Goal: Information Seeking & Learning: Stay updated

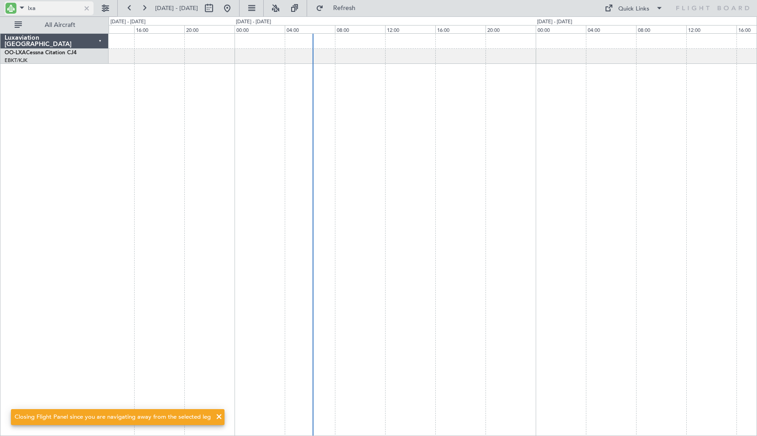
click at [85, 10] on div at bounding box center [87, 8] width 10 height 10
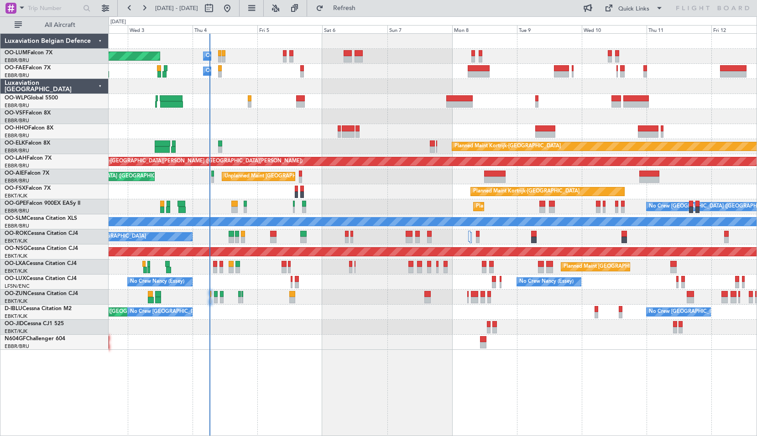
click at [298, 376] on div "Planned Maint [GEOGRAPHIC_DATA] ([GEOGRAPHIC_DATA] National) Owner [GEOGRAPHIC_…" at bounding box center [433, 234] width 649 height 403
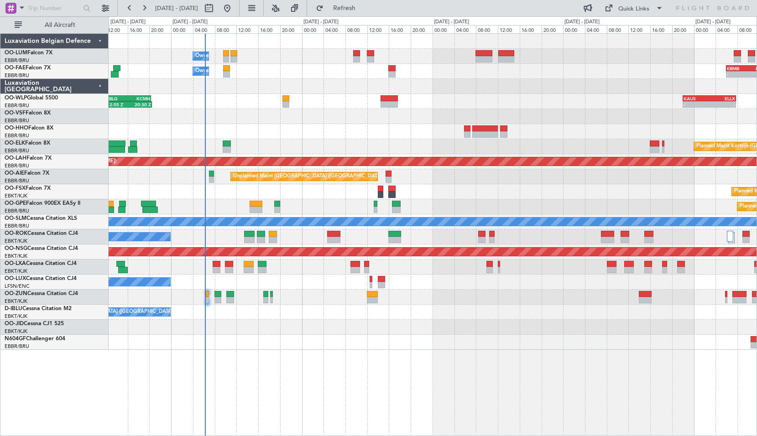
click at [256, 349] on div at bounding box center [433, 342] width 648 height 15
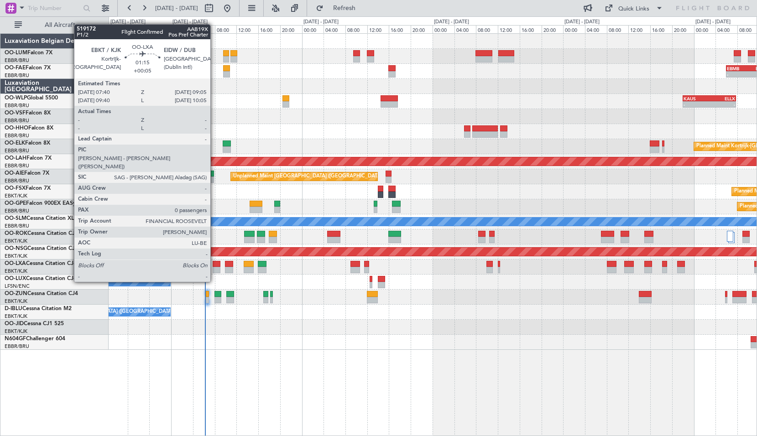
click at [215, 265] on div at bounding box center [217, 264] width 8 height 6
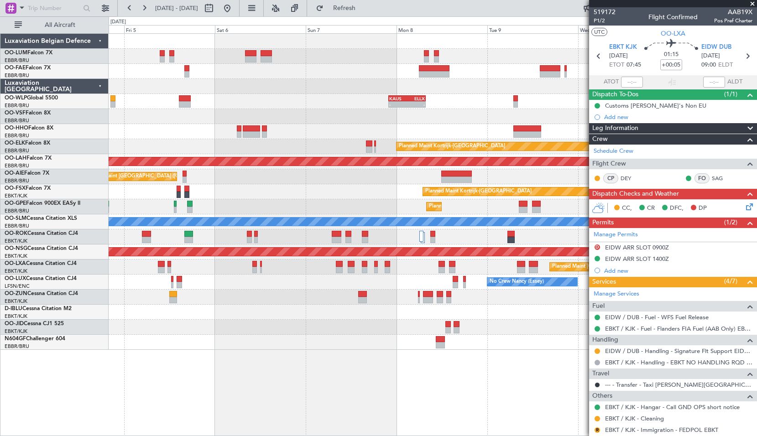
click at [290, 354] on div "Owner Melsbroek Air Base Planned Maint Brussels (Brussels National) Owner Melsb…" at bounding box center [433, 234] width 649 height 403
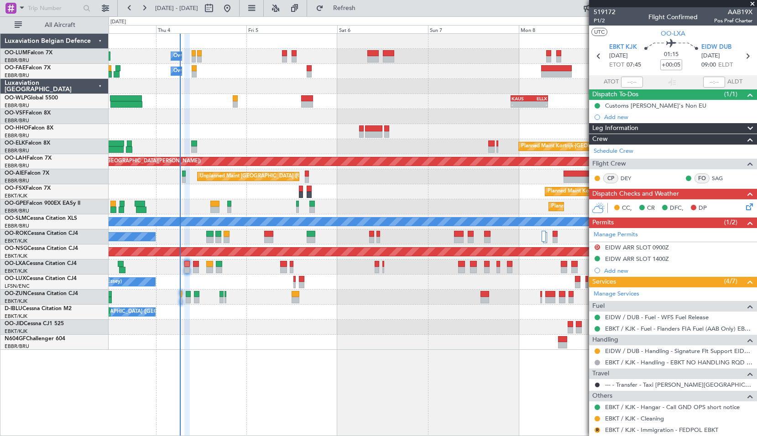
click at [433, 328] on div at bounding box center [433, 327] width 648 height 15
click at [749, 2] on span at bounding box center [752, 4] width 9 height 8
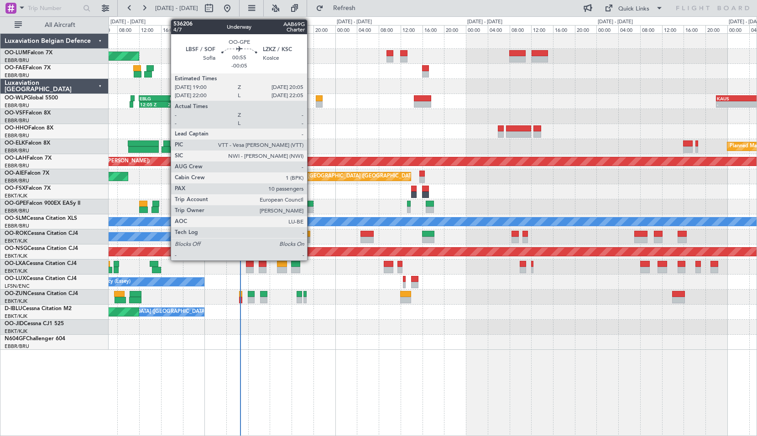
click at [311, 205] on div at bounding box center [311, 204] width 6 height 6
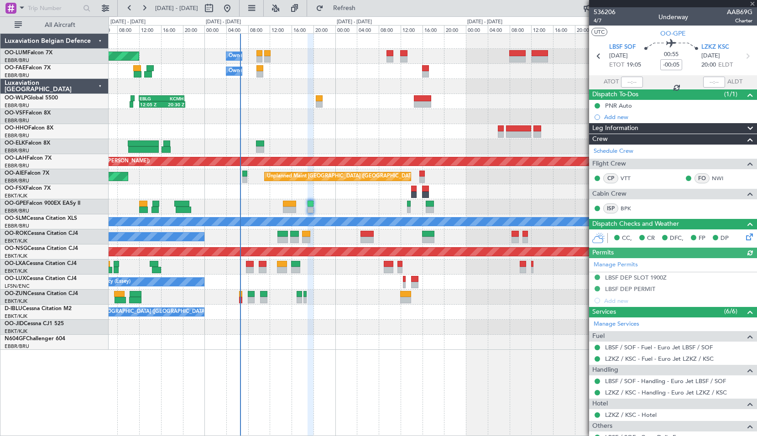
click at [712, 41] on section "LBSF SOF 04/09/2025 ETOT 19:05 00:55 -00:05 LZKZ KSC 04/09/2025 20:00 ELDT" at bounding box center [673, 57] width 168 height 36
click at [715, 45] on span "LZKZ KSC" at bounding box center [715, 47] width 28 height 9
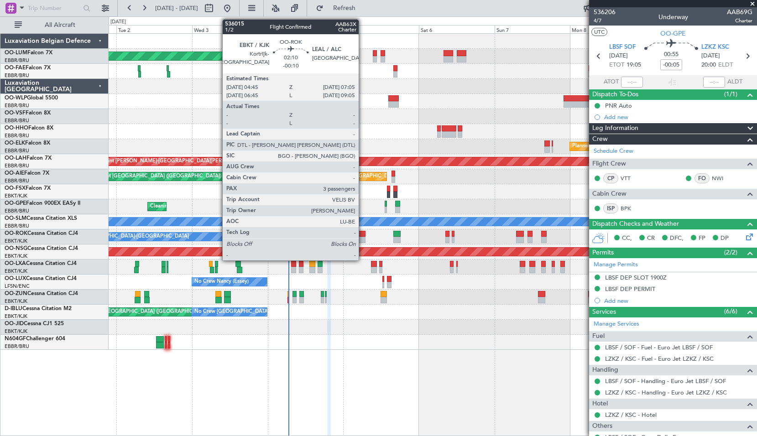
click at [363, 240] on div at bounding box center [362, 240] width 8 height 6
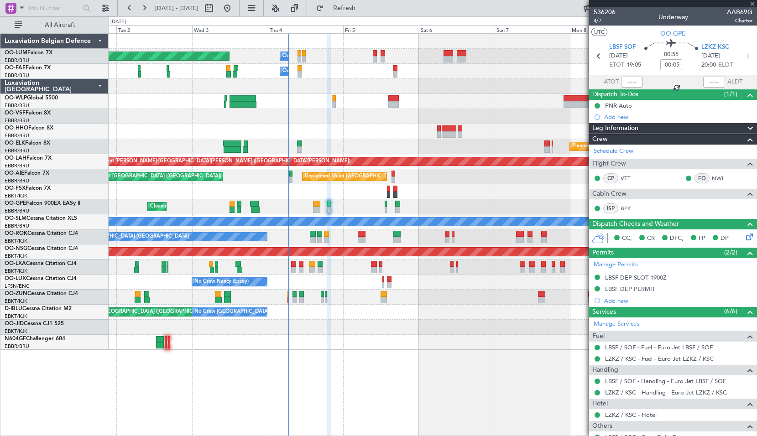
click at [429, 314] on div "AOG Maint Brussels (Brussels National) No Crew Brussels (Brussels National) No …" at bounding box center [433, 312] width 648 height 15
type input "-00:10"
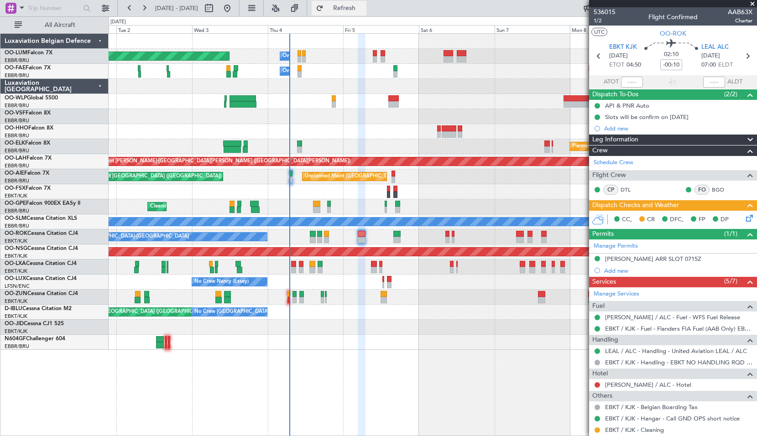
click at [364, 11] on span "Refresh" at bounding box center [344, 8] width 38 height 6
click at [377, 329] on div at bounding box center [433, 327] width 648 height 15
click at [355, 398] on div "Planned Maint Brussels (Brussels National) Owner Melsbroek Air Base Owner Melsb…" at bounding box center [433, 234] width 649 height 403
click at [353, 12] on button "Refresh" at bounding box center [339, 8] width 55 height 15
click at [390, 361] on div "Planned Maint Brussels (Brussels National) Owner Melsbroek Air Base Owner Melsb…" at bounding box center [433, 234] width 649 height 403
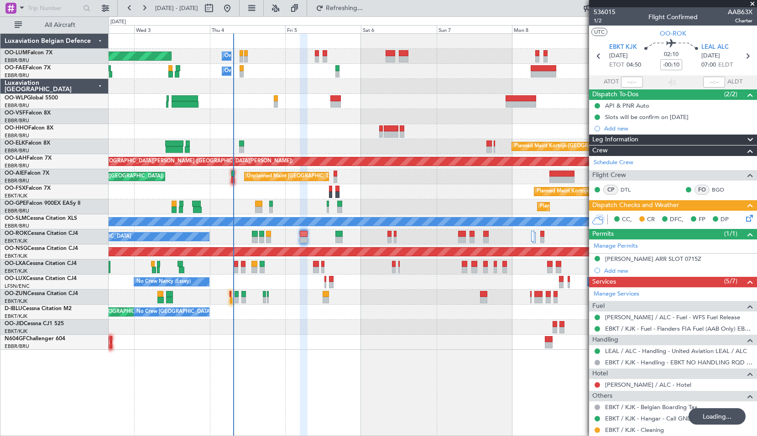
click at [378, 371] on div "Planned Maint Brussels (Brussels National) Owner Melsbroek Air Base Owner Melsb…" at bounding box center [433, 234] width 649 height 403
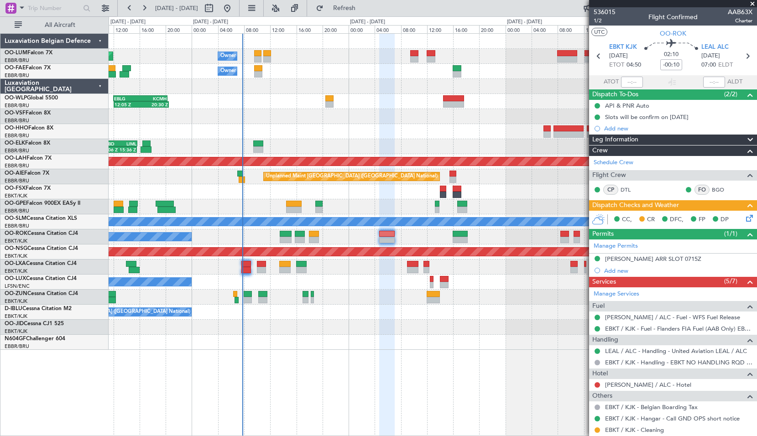
click at [361, 0] on fb-refresh-button "Refresh" at bounding box center [339, 8] width 64 height 16
click at [363, 5] on span "Refresh" at bounding box center [344, 8] width 38 height 6
click at [754, 1] on span at bounding box center [752, 4] width 9 height 8
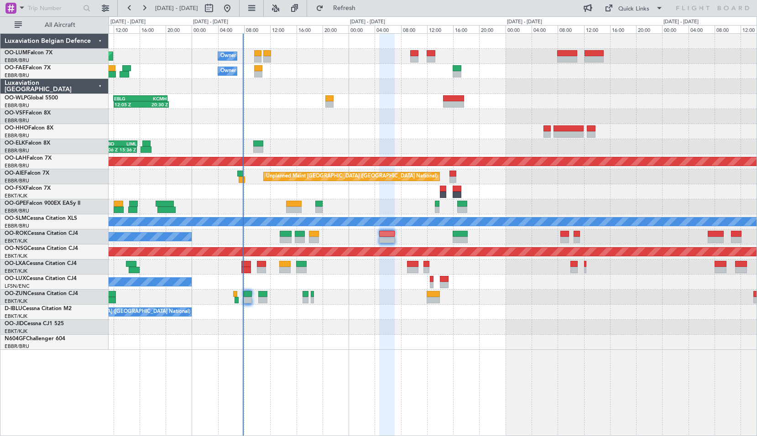
type input "0"
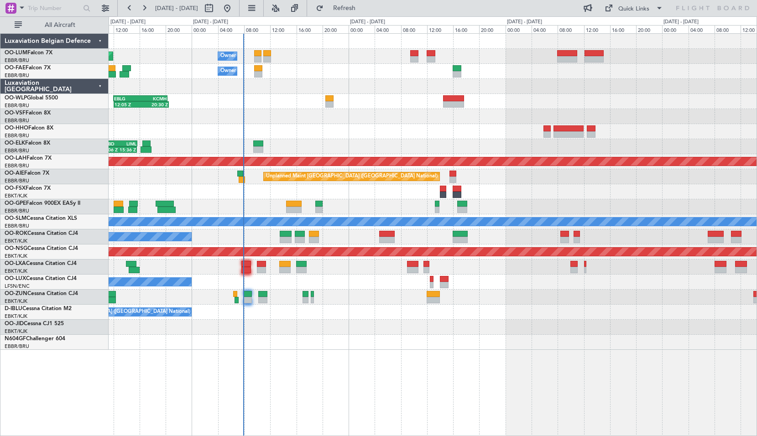
click at [733, 78] on div "Owner Melsbroek Air Base - - EBMB 06:00 Z KEWR 14:00 Z" at bounding box center [433, 71] width 648 height 15
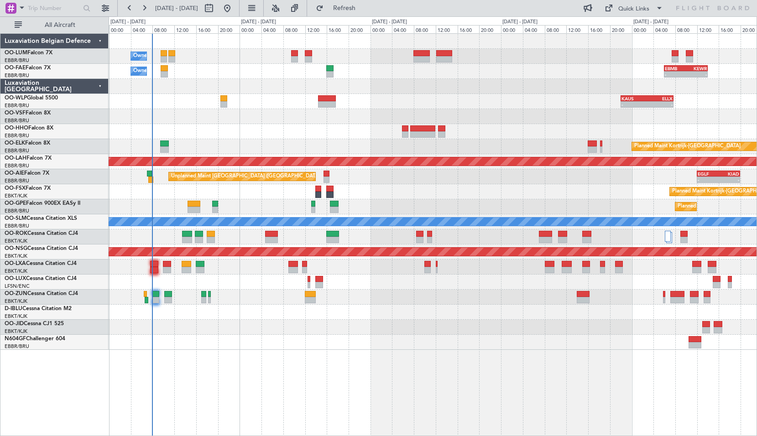
click at [192, 112] on div at bounding box center [433, 116] width 648 height 15
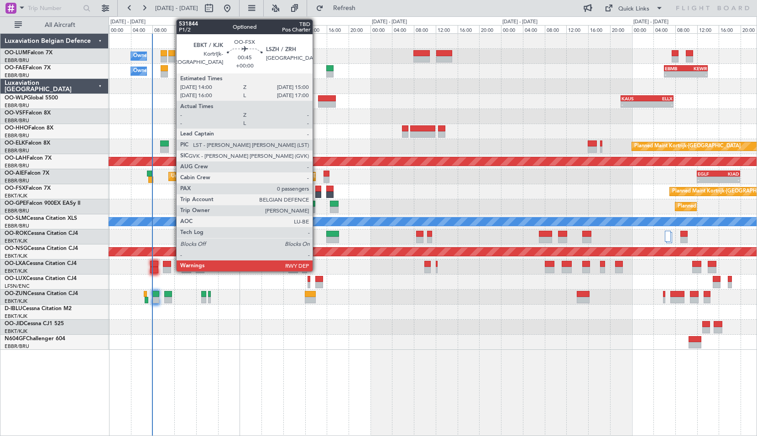
click at [317, 194] on div at bounding box center [317, 195] width 5 height 6
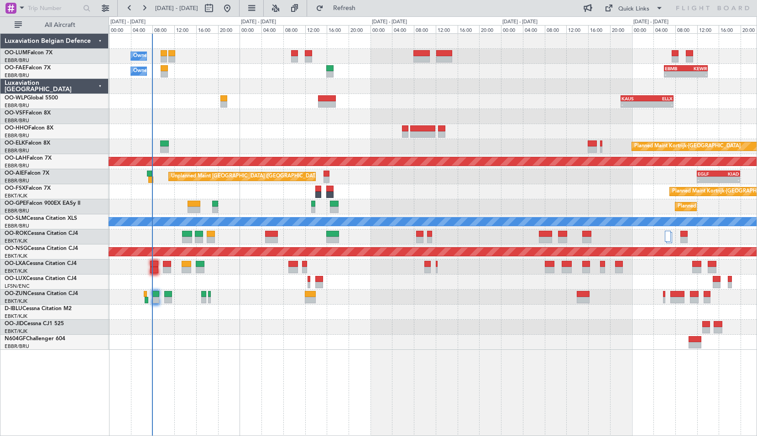
click at [366, 192] on div "Planned Maint Kortrijk-[GEOGRAPHIC_DATA]" at bounding box center [433, 191] width 648 height 15
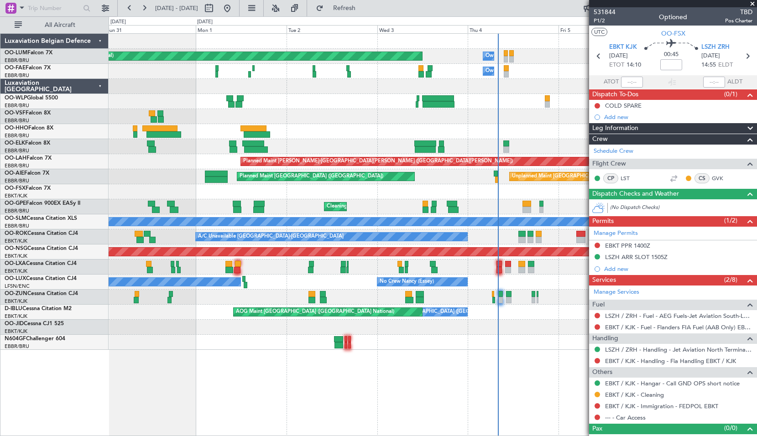
click at [581, 343] on div at bounding box center [433, 342] width 648 height 15
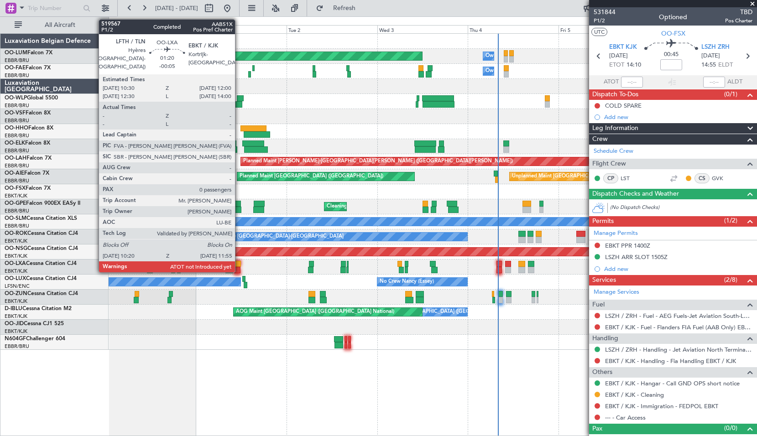
click at [239, 261] on div at bounding box center [238, 264] width 6 height 6
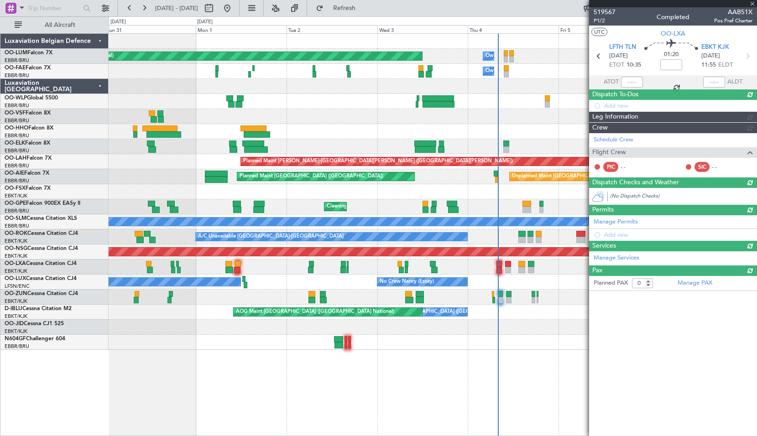
type input "-00:05"
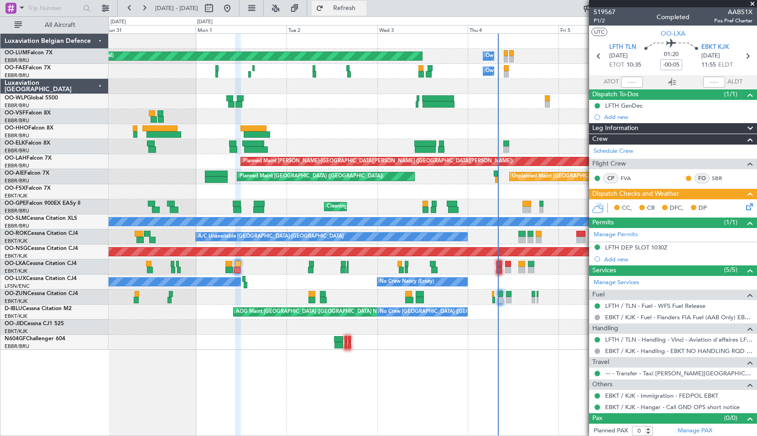
click at [354, 5] on button "Refresh" at bounding box center [339, 8] width 55 height 15
click at [599, 20] on span "P1/2" at bounding box center [605, 21] width 22 height 8
click at [364, 9] on span "Refresh" at bounding box center [344, 8] width 38 height 6
click at [604, 19] on span "P1/2" at bounding box center [605, 21] width 22 height 8
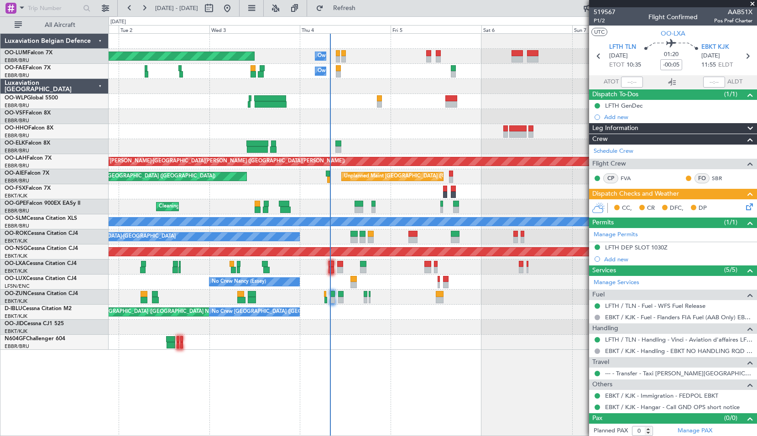
click at [356, 389] on div "Planned Maint Brussels (Brussels National) Owner Melsbroek Air Base Owner Melsb…" at bounding box center [433, 234] width 649 height 403
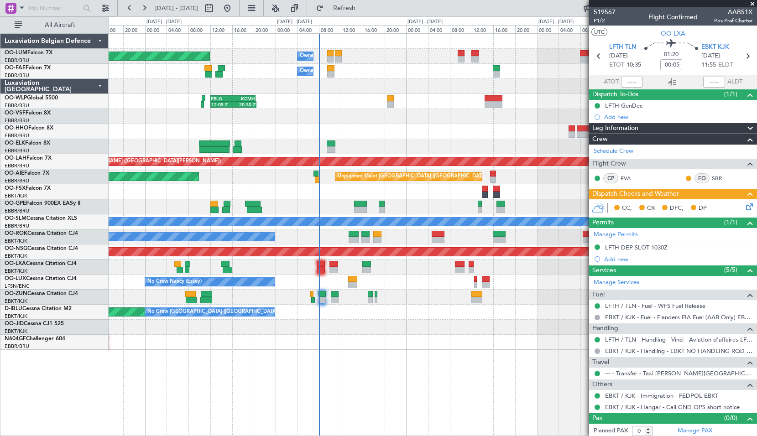
click at [752, 3] on span at bounding box center [752, 4] width 9 height 8
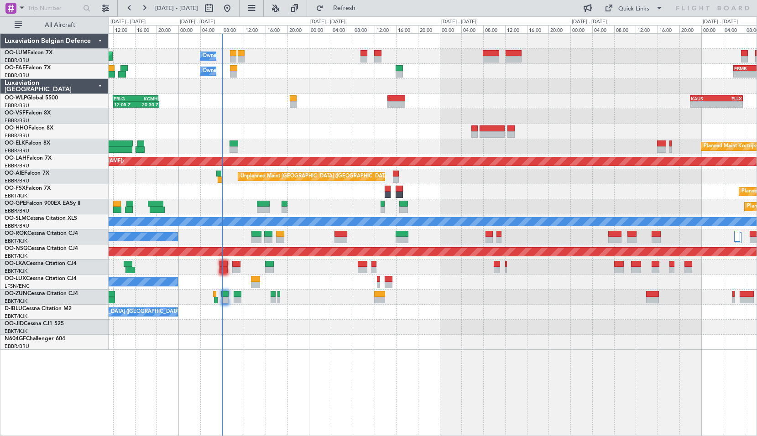
click at [414, 383] on div "Planned Maint [GEOGRAPHIC_DATA] ([GEOGRAPHIC_DATA] National) Owner [GEOGRAPHIC_…" at bounding box center [433, 234] width 649 height 403
click at [366, 13] on button "Refresh" at bounding box center [339, 8] width 55 height 15
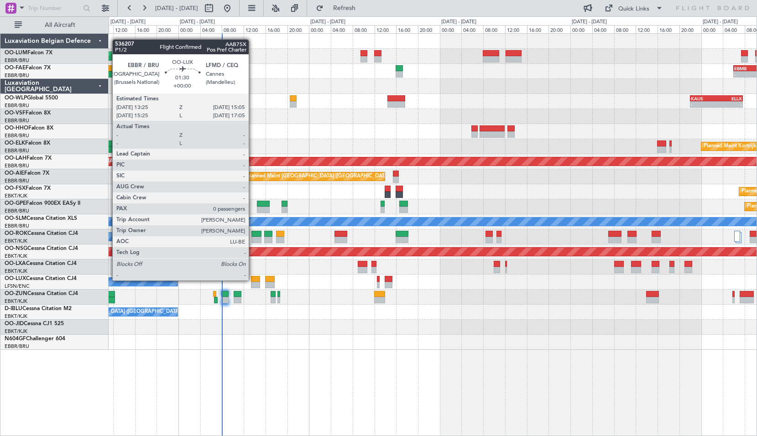
click at [253, 281] on div at bounding box center [255, 279] width 9 height 6
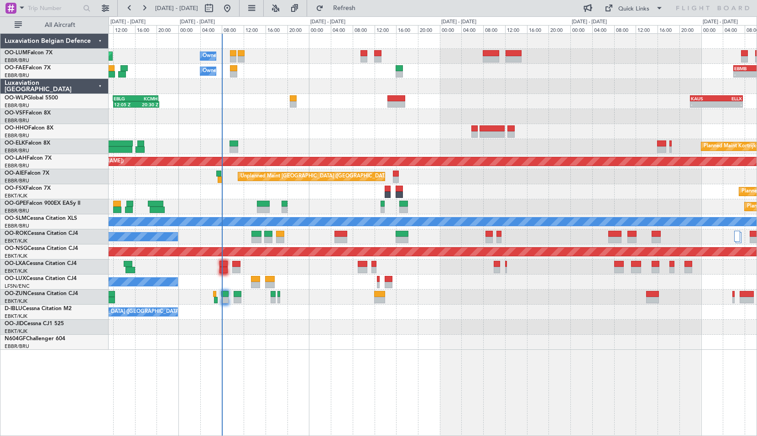
click at [372, 334] on div at bounding box center [433, 327] width 648 height 15
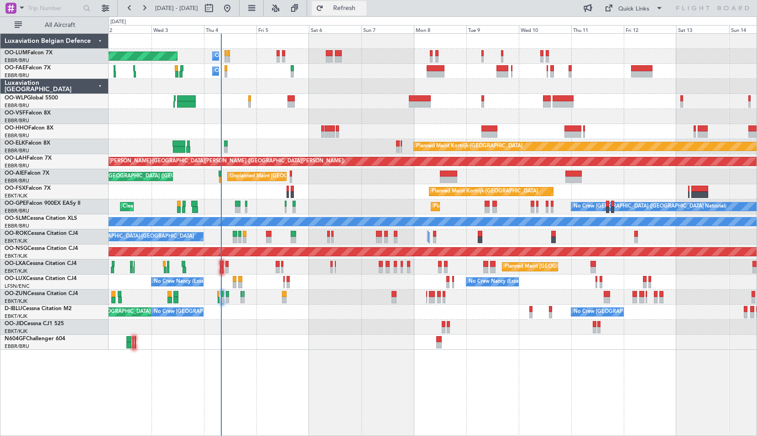
click at [366, 14] on button "Refresh" at bounding box center [339, 8] width 55 height 15
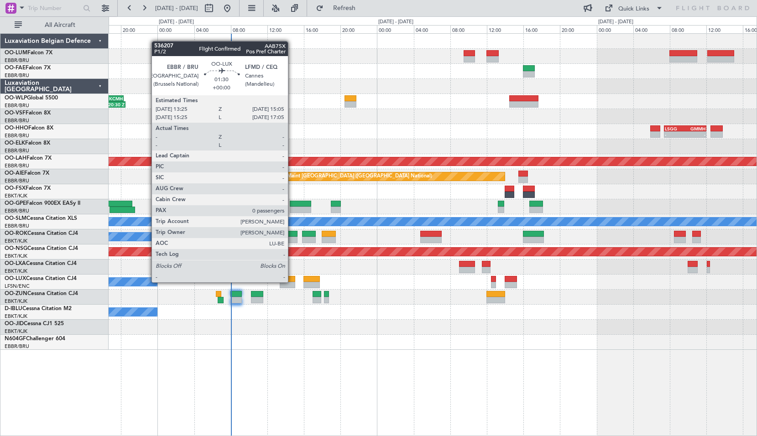
click at [292, 283] on div at bounding box center [288, 285] width 16 height 6
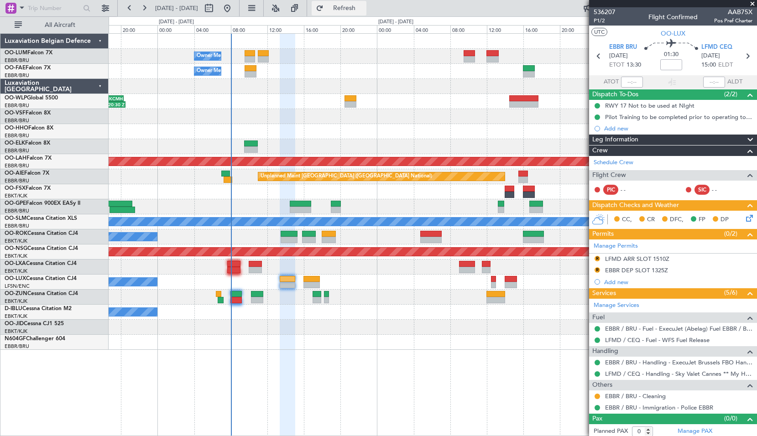
click at [350, 9] on button "Refresh" at bounding box center [339, 8] width 55 height 15
click at [375, 320] on div at bounding box center [433, 327] width 648 height 15
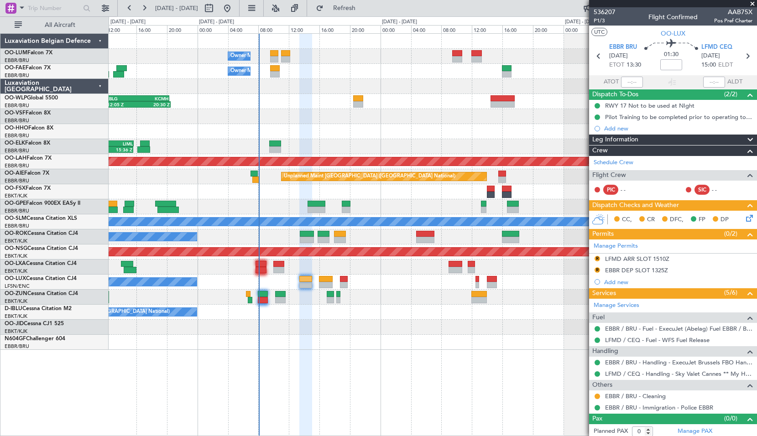
click at [338, 312] on div "No Crew [GEOGRAPHIC_DATA] ([GEOGRAPHIC_DATA] National) AOG Maint [GEOGRAPHIC_DA…" at bounding box center [433, 312] width 648 height 15
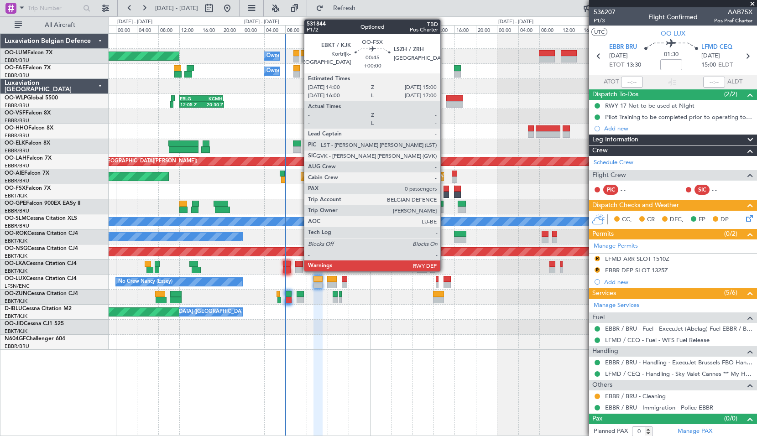
click at [445, 193] on div at bounding box center [446, 195] width 5 height 6
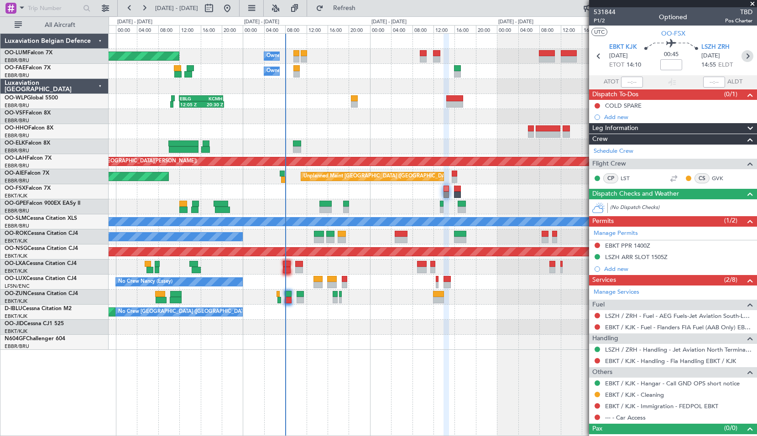
click at [746, 53] on icon at bounding box center [748, 56] width 12 height 12
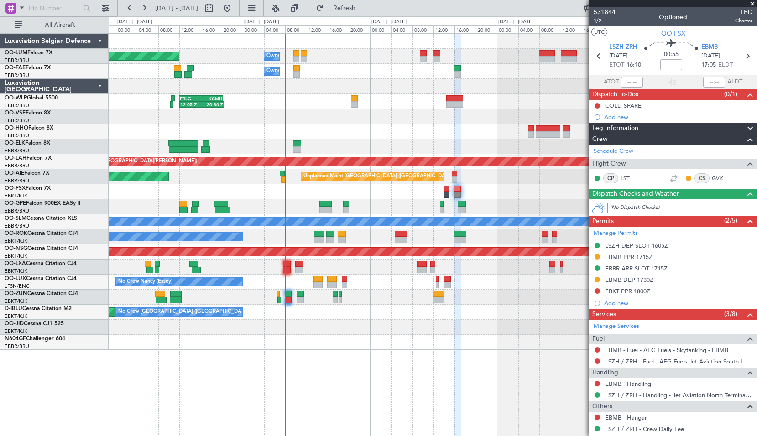
click at [754, 4] on span at bounding box center [752, 4] width 9 height 8
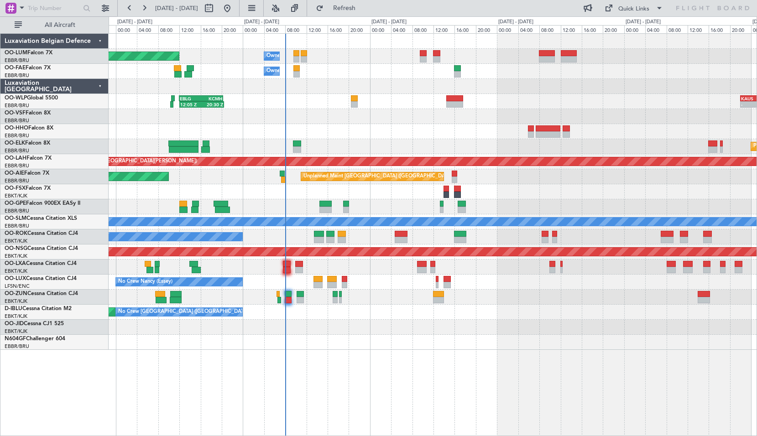
click at [477, 317] on div "AOG Maint [GEOGRAPHIC_DATA] ([GEOGRAPHIC_DATA] National) No Crew [GEOGRAPHIC_DA…" at bounding box center [433, 312] width 648 height 15
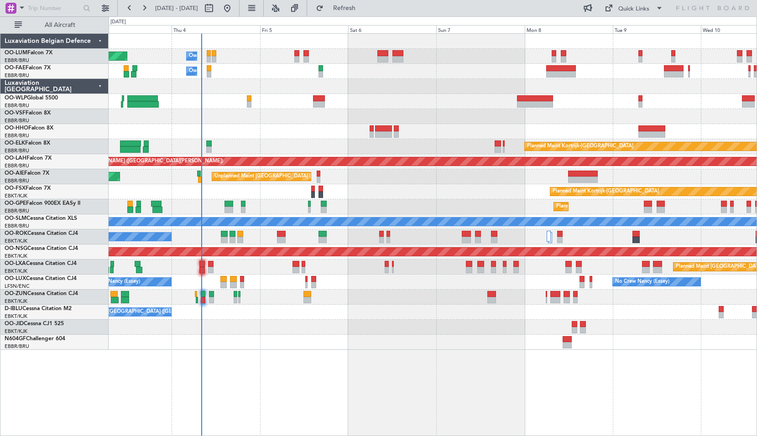
click at [388, 371] on div "Planned Maint [GEOGRAPHIC_DATA] ([GEOGRAPHIC_DATA] National) Owner [GEOGRAPHIC_…" at bounding box center [433, 234] width 649 height 403
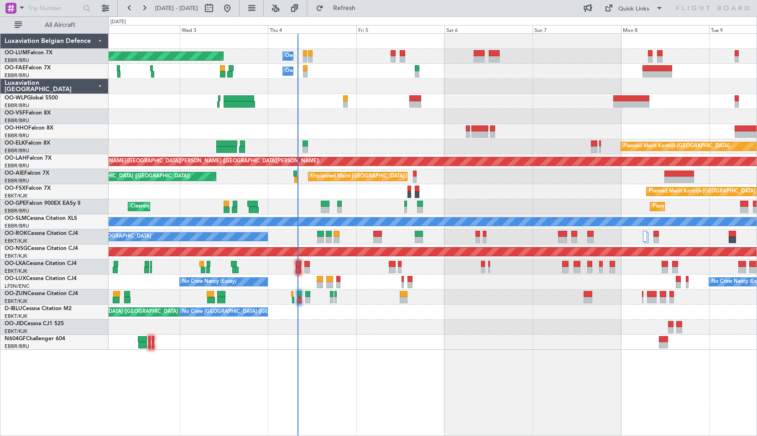
click at [323, 337] on div "Planned Maint [GEOGRAPHIC_DATA] ([GEOGRAPHIC_DATA] National) Owner [GEOGRAPHIC_…" at bounding box center [433, 192] width 648 height 316
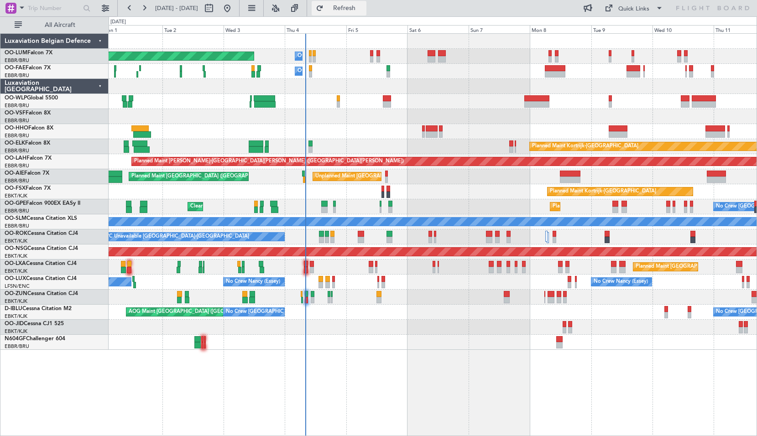
click at [364, 9] on span "Refresh" at bounding box center [344, 8] width 38 height 6
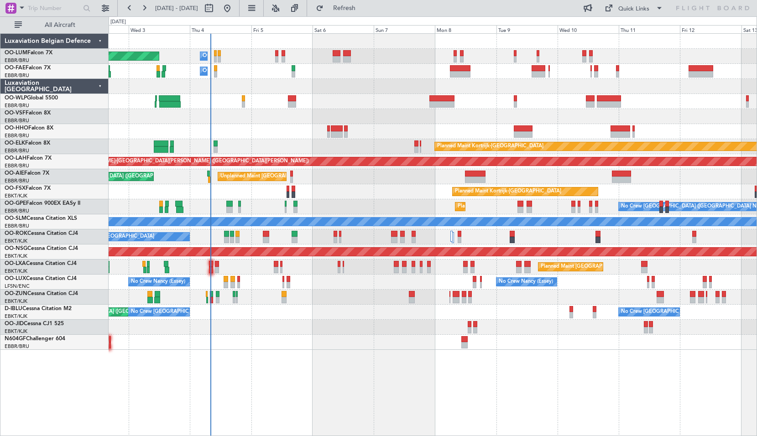
click at [272, 371] on div "Planned Maint [GEOGRAPHIC_DATA] ([GEOGRAPHIC_DATA] National) Owner [GEOGRAPHIC_…" at bounding box center [433, 234] width 649 height 403
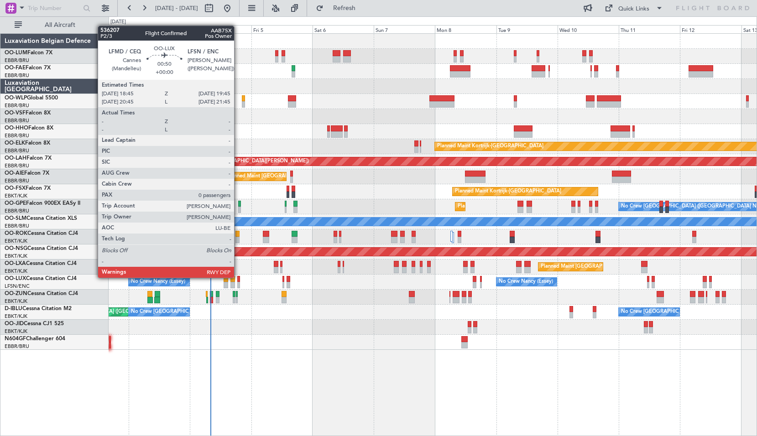
click at [238, 277] on div at bounding box center [238, 279] width 3 height 6
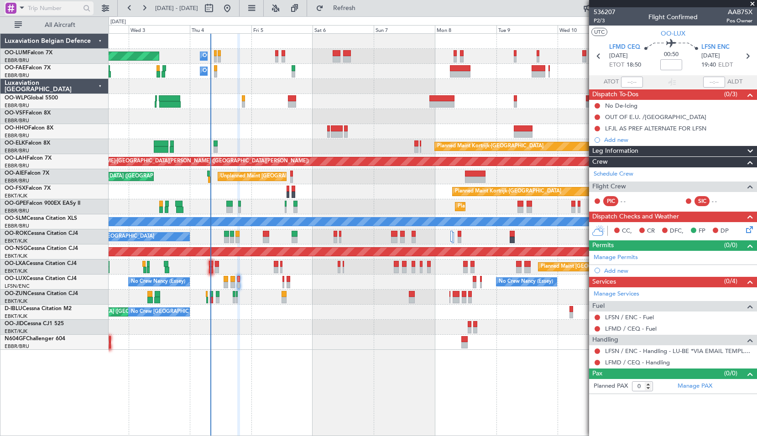
click at [19, 5] on span at bounding box center [21, 7] width 11 height 11
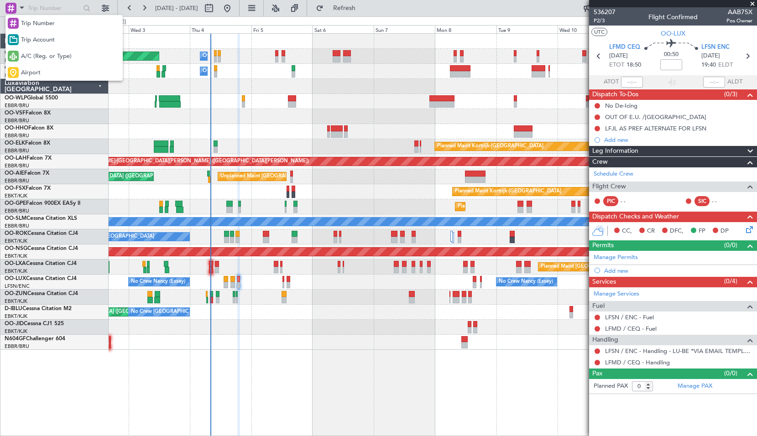
drag, startPoint x: 39, startPoint y: 61, endPoint x: 45, endPoint y: 35, distance: 26.7
click at [39, 60] on span "A/C (Reg. or Type)" at bounding box center [46, 56] width 51 height 9
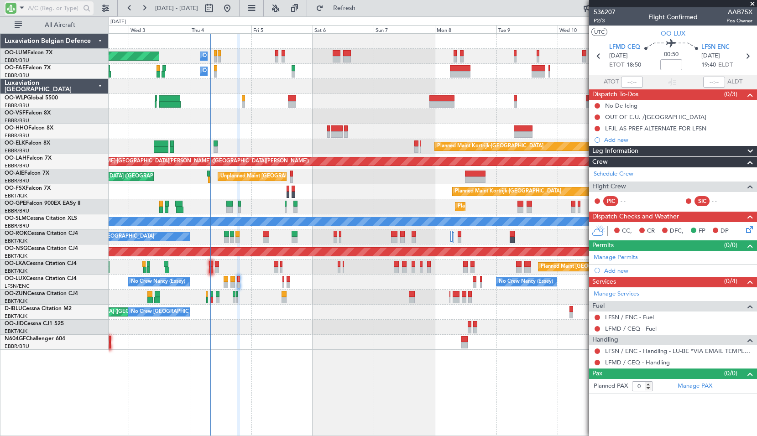
click at [41, 13] on input "text" at bounding box center [54, 8] width 52 height 14
type input "aie"
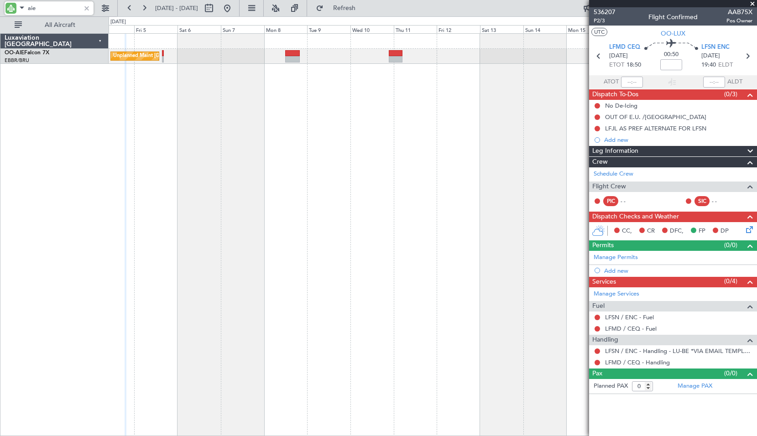
click at [255, 218] on div "Unplanned Maint [GEOGRAPHIC_DATA] ([GEOGRAPHIC_DATA] National) Planned Maint [G…" at bounding box center [433, 234] width 649 height 403
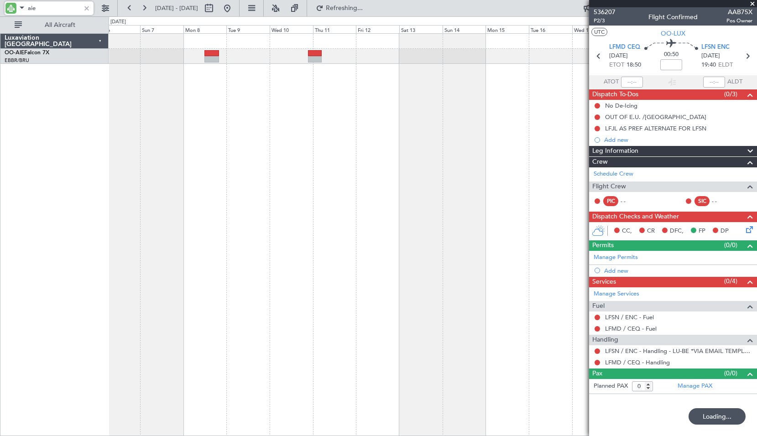
click at [292, 193] on div "Unplanned Maint [GEOGRAPHIC_DATA] ([GEOGRAPHIC_DATA] National) Planned Maint [G…" at bounding box center [433, 234] width 649 height 403
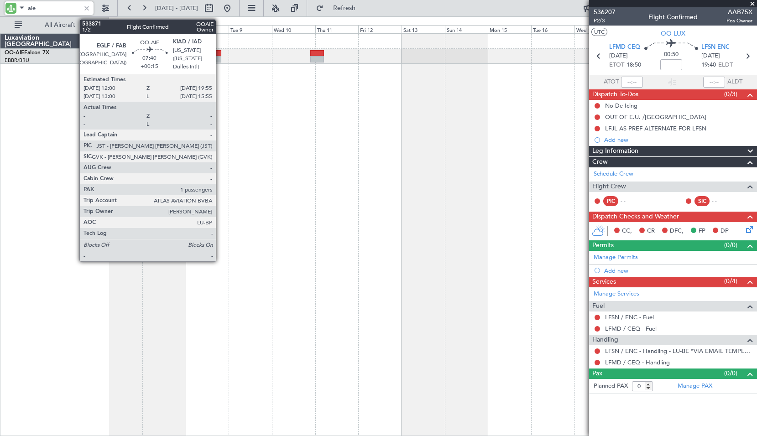
click at [220, 52] on div at bounding box center [214, 53] width 15 height 6
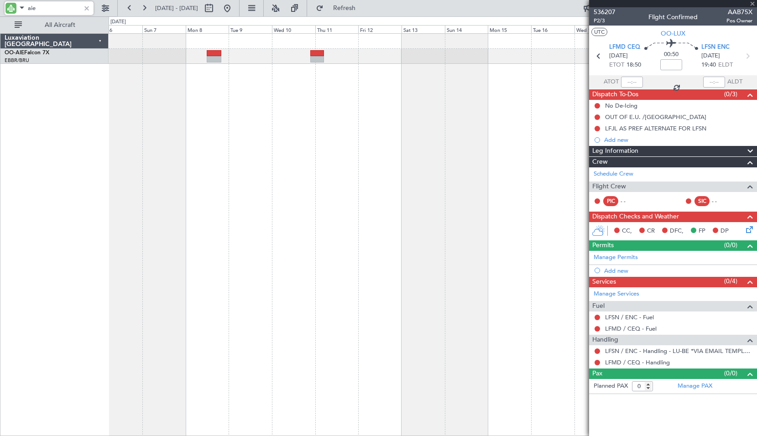
click at [257, 119] on div "Unplanned Maint [GEOGRAPHIC_DATA] ([GEOGRAPHIC_DATA] National) Planned Maint [G…" at bounding box center [433, 234] width 649 height 403
type input "+00:15"
type input "1"
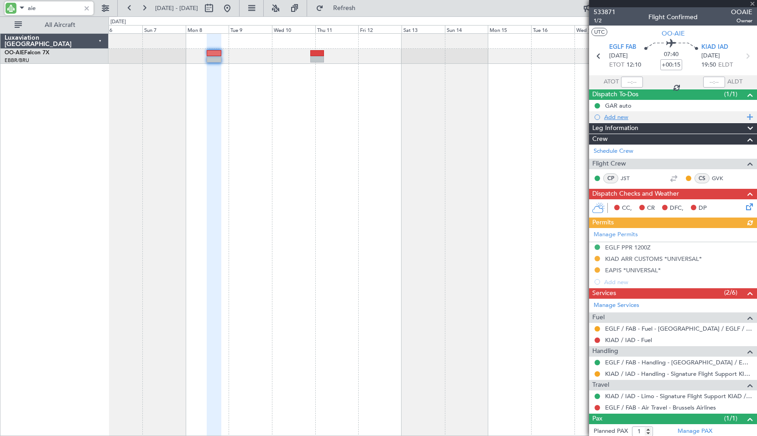
type input "aie"
click at [86, 5] on div at bounding box center [87, 8] width 10 height 10
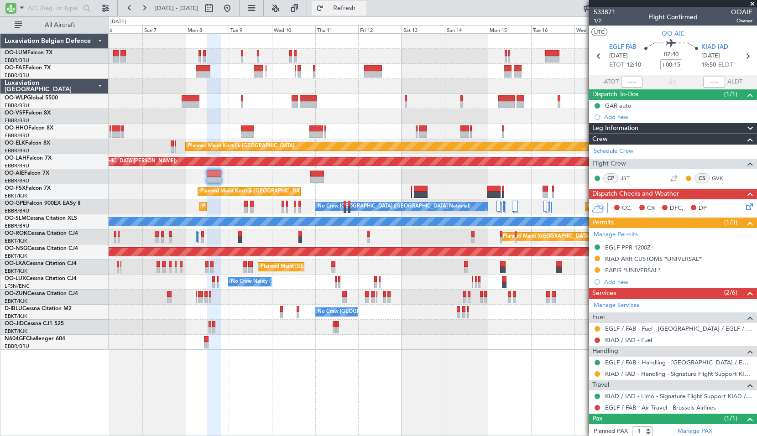
click at [353, 9] on button "Refresh" at bounding box center [339, 8] width 55 height 15
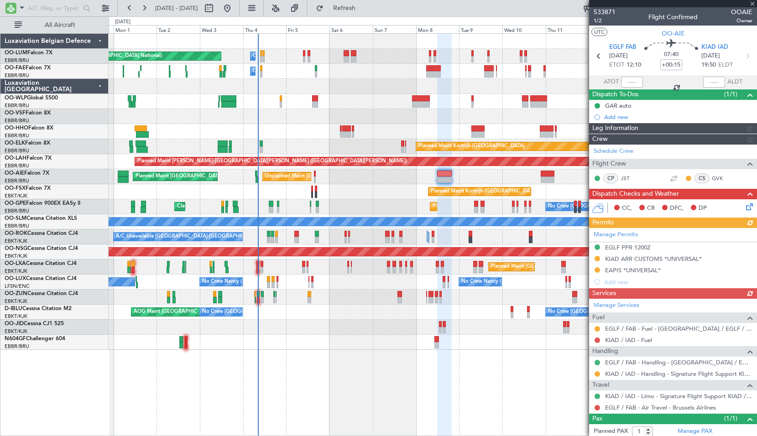
click at [385, 369] on div "Planned Maint [GEOGRAPHIC_DATA] ([GEOGRAPHIC_DATA] National) Owner [GEOGRAPHIC_…" at bounding box center [433, 234] width 649 height 403
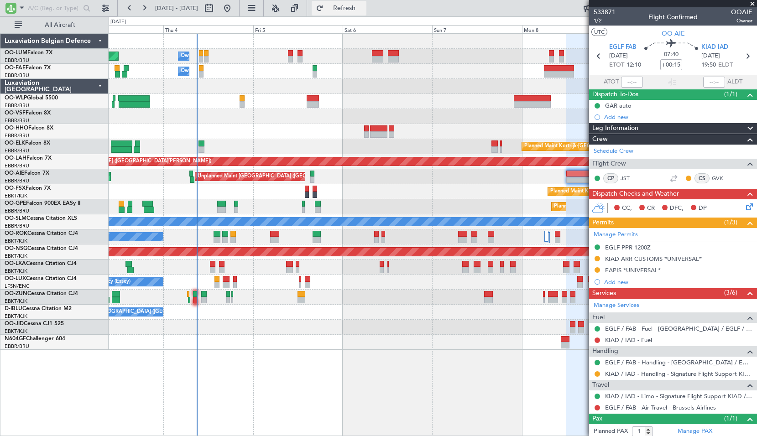
click at [351, 8] on button "Refresh" at bounding box center [339, 8] width 55 height 15
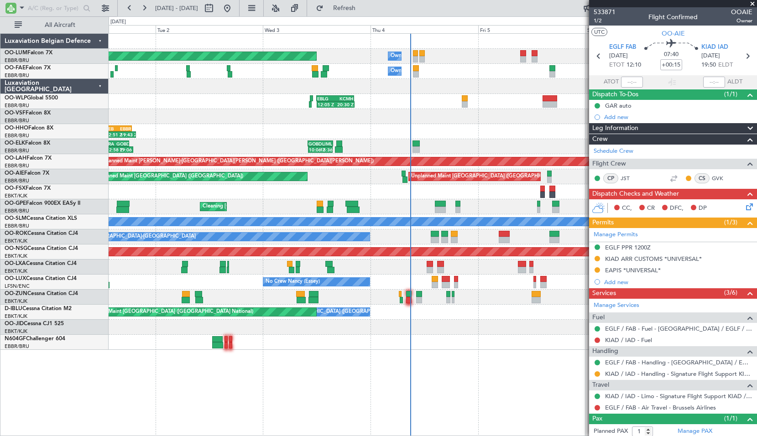
click at [424, 387] on div "Owner Melsbroek Air Base Planned Maint [GEOGRAPHIC_DATA] ([GEOGRAPHIC_DATA]) Ow…" at bounding box center [433, 234] width 649 height 403
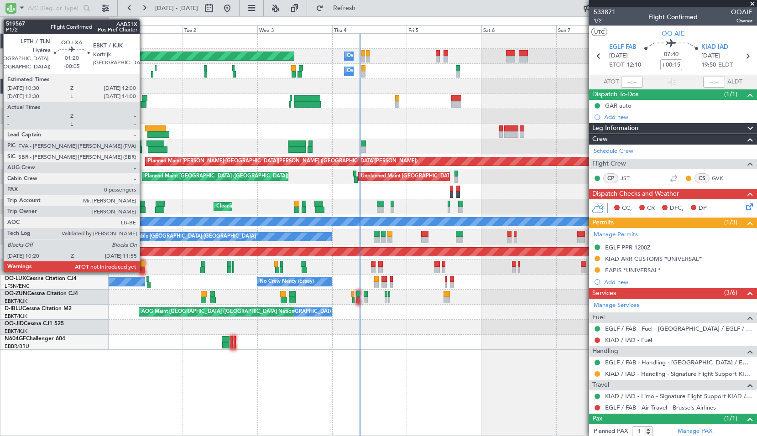
click at [144, 264] on div at bounding box center [142, 264] width 5 height 6
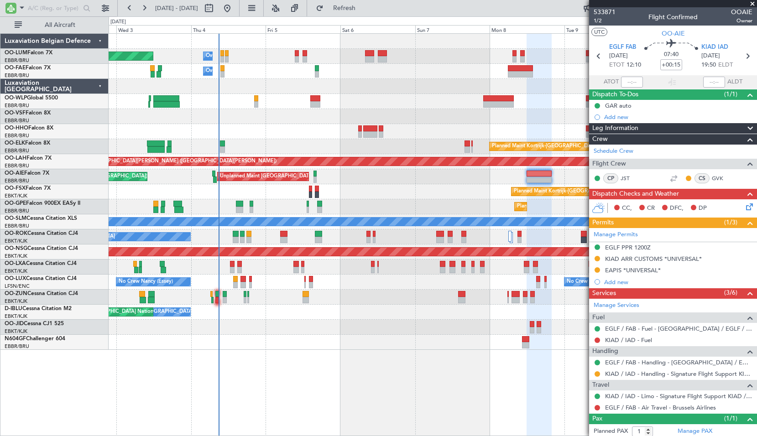
click at [273, 198] on div "Owner Melsbroek Air Base Planned Maint [GEOGRAPHIC_DATA] ([GEOGRAPHIC_DATA]) Ow…" at bounding box center [433, 192] width 648 height 316
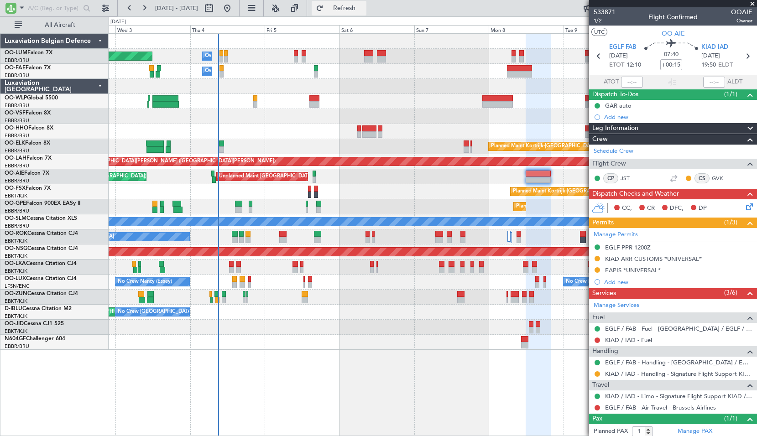
click at [348, 5] on button "Refresh" at bounding box center [339, 8] width 55 height 15
click at [291, 395] on div "Planned Maint [GEOGRAPHIC_DATA] ([GEOGRAPHIC_DATA] National) Owner [GEOGRAPHIC_…" at bounding box center [433, 234] width 649 height 403
click at [262, 338] on div at bounding box center [433, 342] width 648 height 15
click at [258, 124] on div at bounding box center [433, 116] width 648 height 15
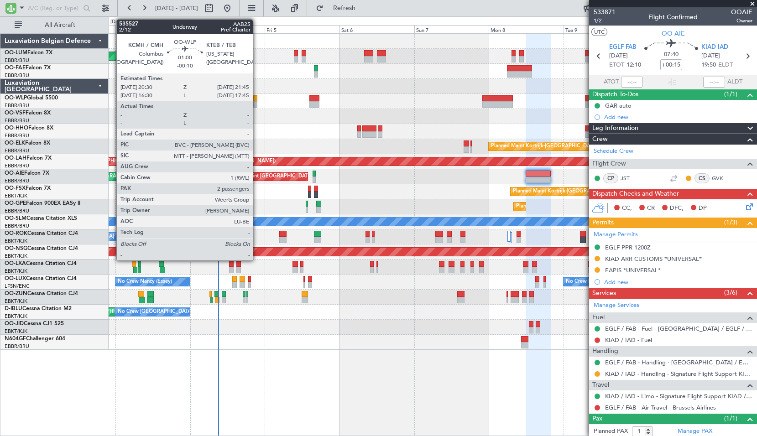
click at [257, 104] on div at bounding box center [255, 104] width 4 height 6
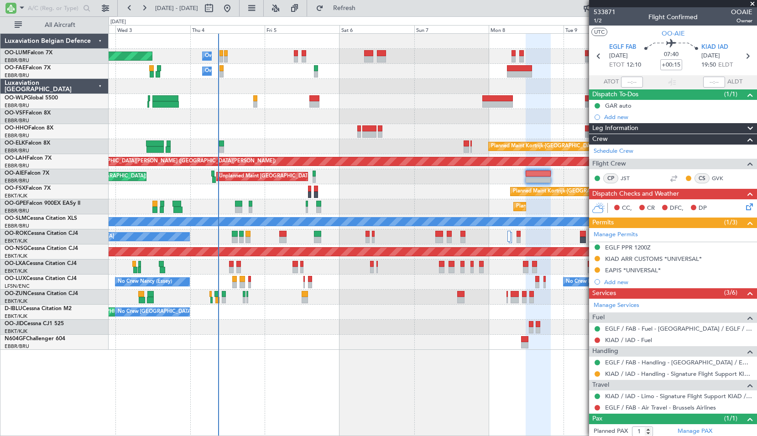
click at [276, 110] on div at bounding box center [433, 116] width 648 height 15
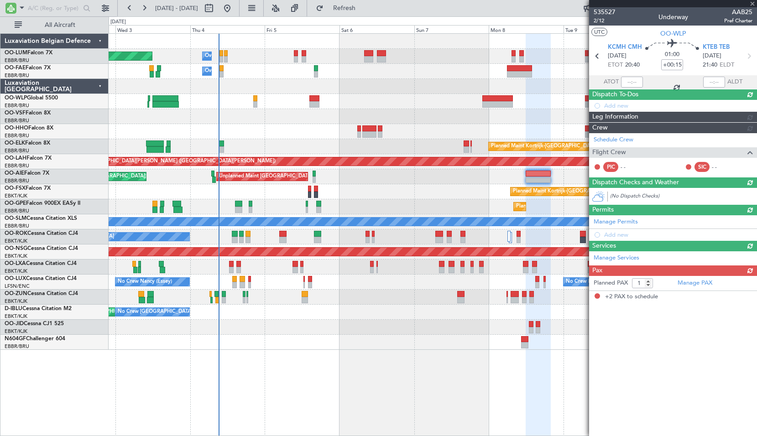
type input "-00:10"
type input "2"
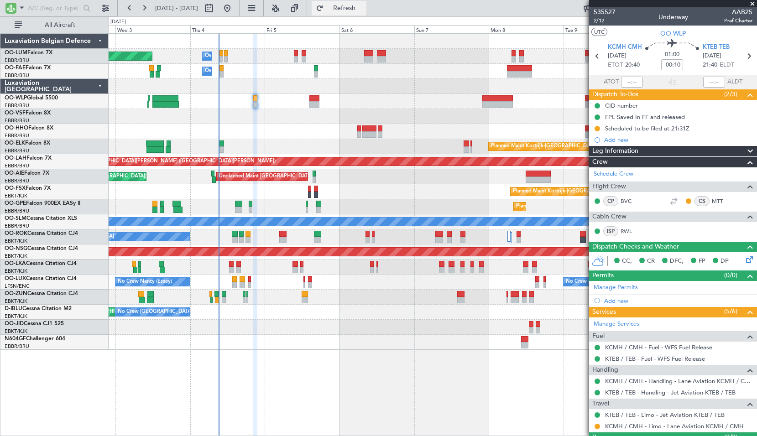
click at [364, 10] on span "Refresh" at bounding box center [344, 8] width 38 height 6
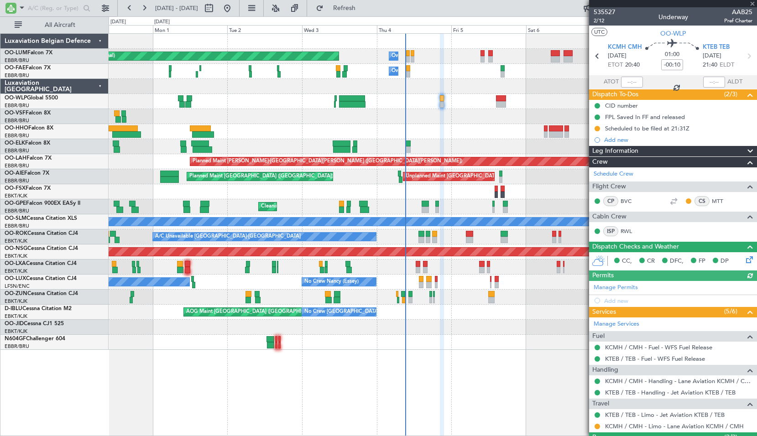
click at [479, 352] on div "Planned Maint [GEOGRAPHIC_DATA] ([GEOGRAPHIC_DATA] National) Owner [GEOGRAPHIC_…" at bounding box center [433, 234] width 649 height 403
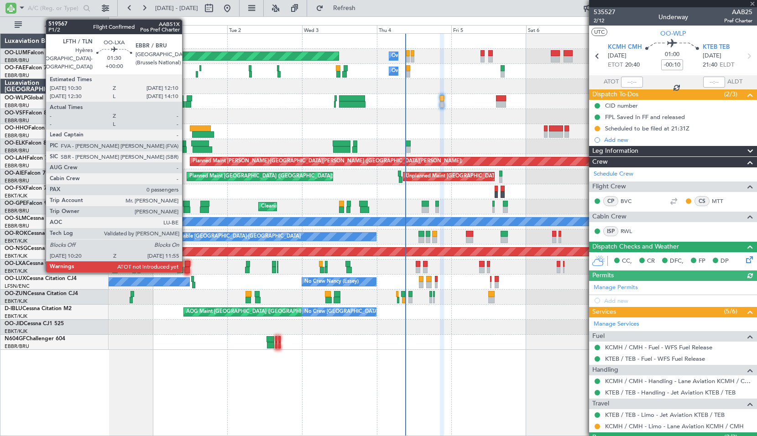
click at [186, 262] on div at bounding box center [187, 264] width 5 height 6
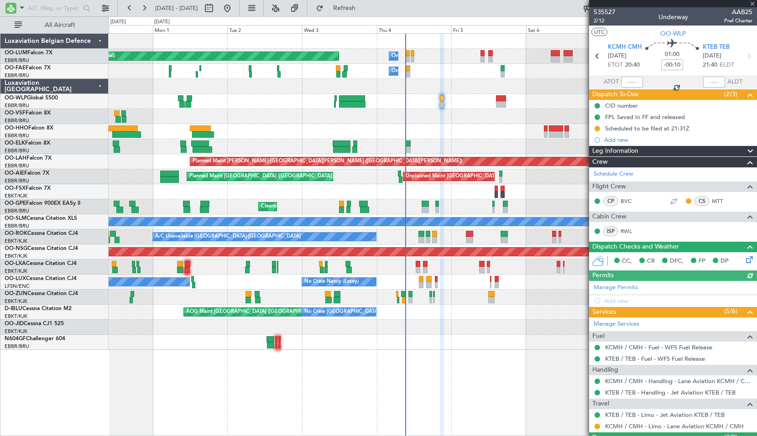
click at [199, 265] on div "Planned Maint [GEOGRAPHIC_DATA] ([GEOGRAPHIC_DATA] National) Planned Maint [GEO…" at bounding box center [433, 267] width 648 height 15
type input "0"
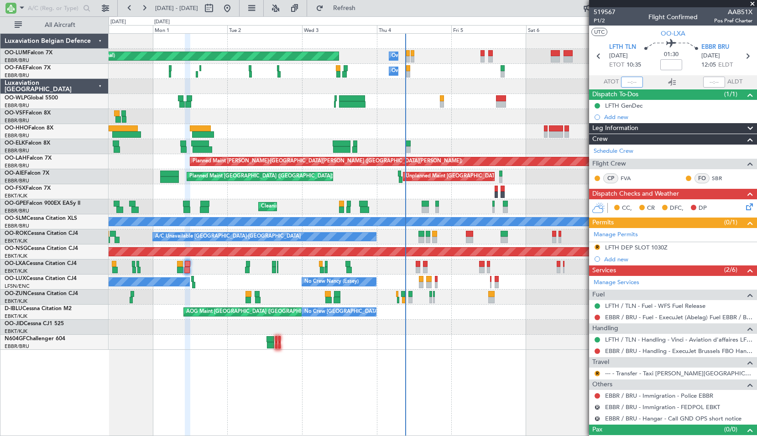
click at [633, 83] on input "text" at bounding box center [632, 82] width 22 height 11
type input "10:30"
click at [709, 86] on input "text" at bounding box center [714, 82] width 22 height 11
type input "11:47"
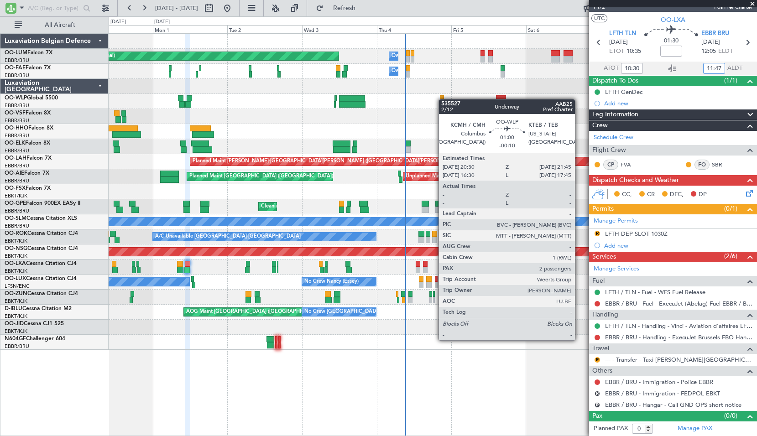
click at [443, 98] on div "Planned Maint [GEOGRAPHIC_DATA] ([GEOGRAPHIC_DATA])" at bounding box center [433, 101] width 648 height 15
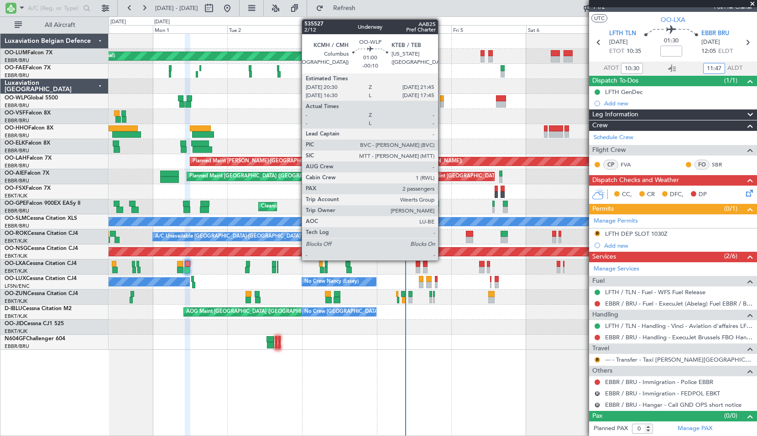
click at [442, 98] on div at bounding box center [442, 98] width 4 height 6
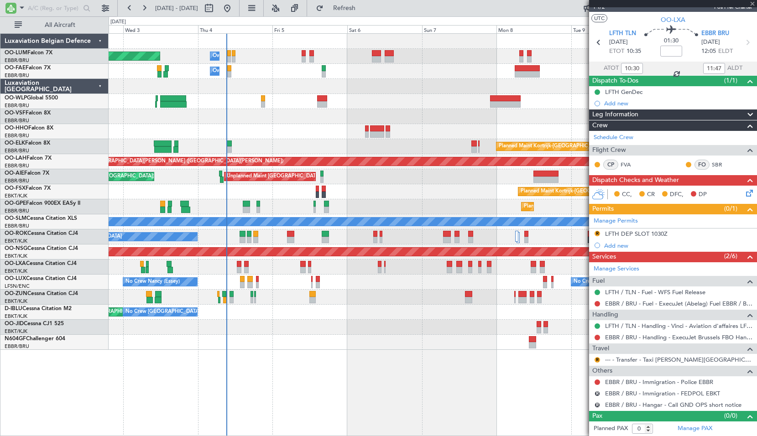
click at [283, 141] on div "Planned Maint [GEOGRAPHIC_DATA] ([GEOGRAPHIC_DATA] National) Owner [GEOGRAPHIC_…" at bounding box center [433, 192] width 648 height 316
type input "-00:10"
type input "2"
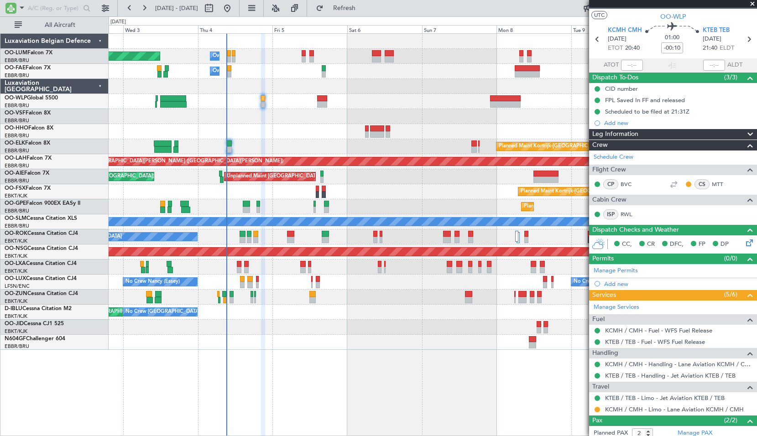
scroll to position [0, 0]
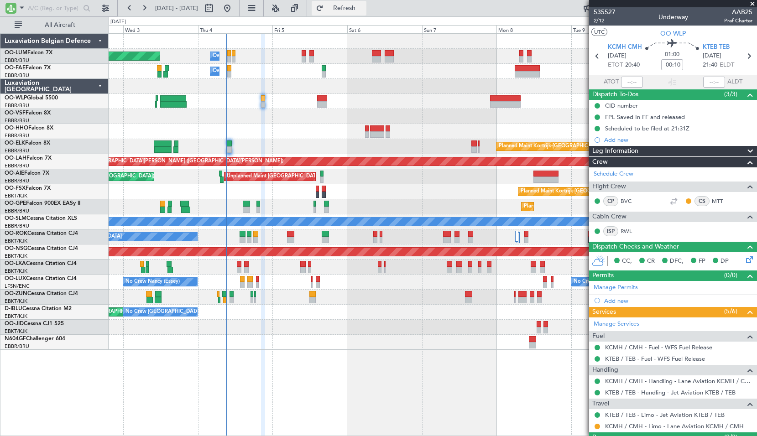
click at [366, 1] on button "Refresh" at bounding box center [339, 8] width 55 height 15
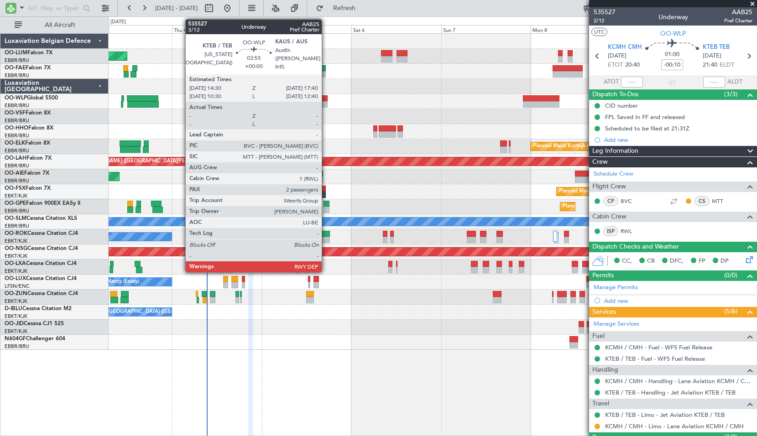
click at [326, 100] on div at bounding box center [321, 98] width 12 height 6
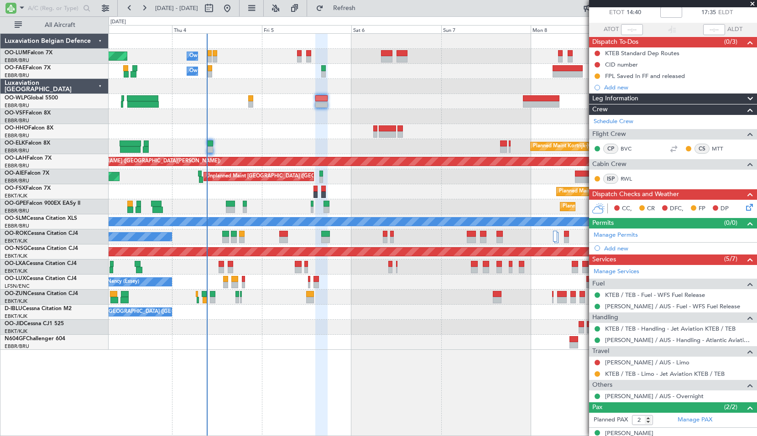
scroll to position [85, 0]
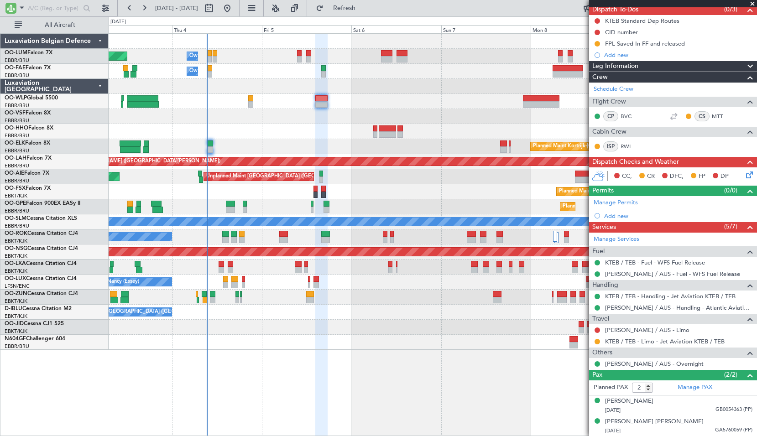
click at [451, 100] on div at bounding box center [433, 101] width 648 height 15
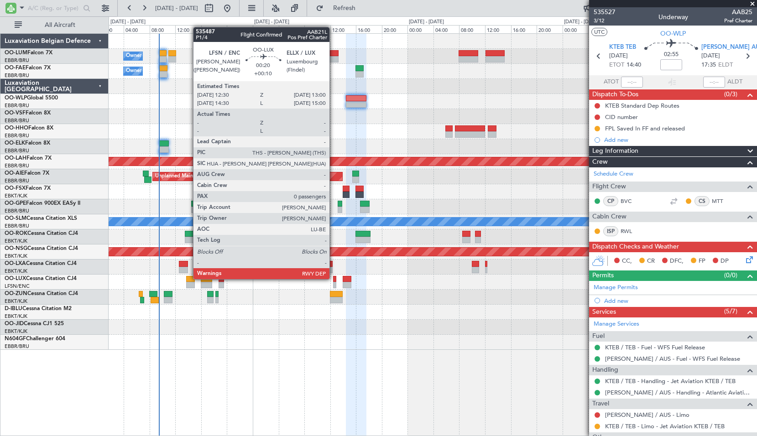
click at [334, 278] on div at bounding box center [335, 279] width 4 height 6
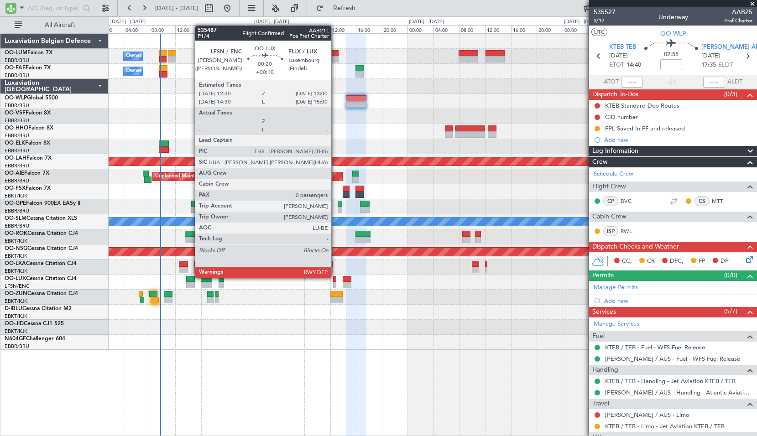
click at [335, 277] on div at bounding box center [335, 279] width 4 height 6
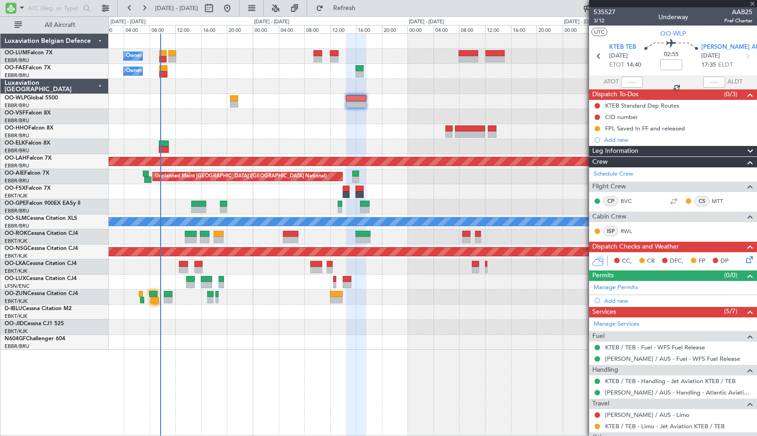
click at [430, 313] on div "AOG Maint [GEOGRAPHIC_DATA] ([GEOGRAPHIC_DATA] National) No Crew [GEOGRAPHIC_DA…" at bounding box center [433, 312] width 648 height 15
type input "+00:10"
type input "0"
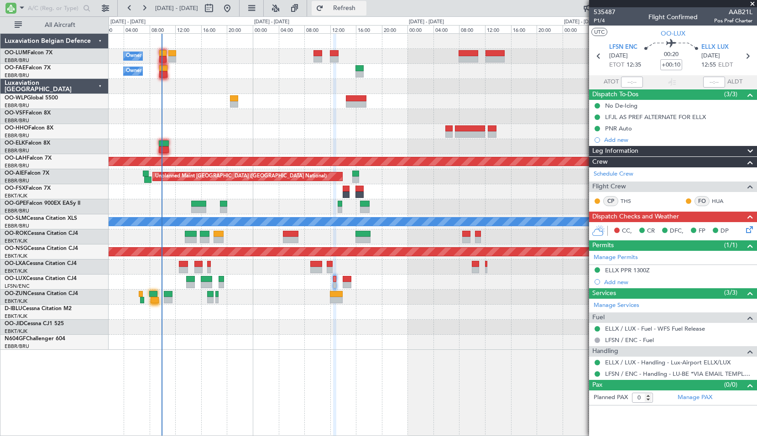
click at [352, 11] on button "Refresh" at bounding box center [339, 8] width 55 height 15
click at [440, 365] on div "Owner Melsbroek Air Base Planned Maint Brussels (Brussels National) Owner Melsb…" at bounding box center [433, 234] width 649 height 403
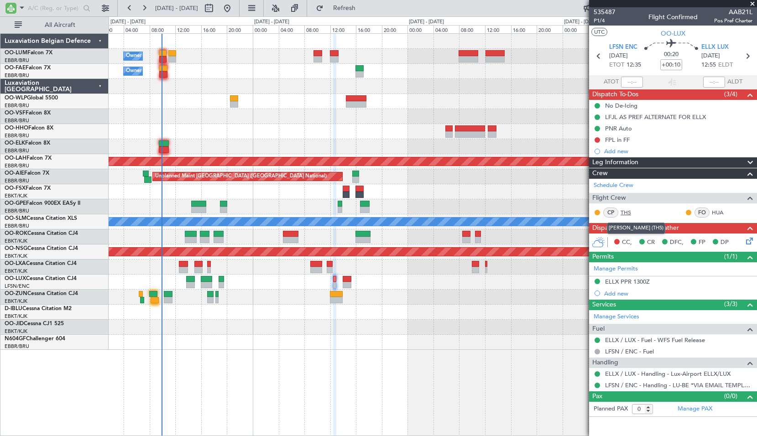
click at [629, 214] on link "THS" at bounding box center [631, 213] width 21 height 8
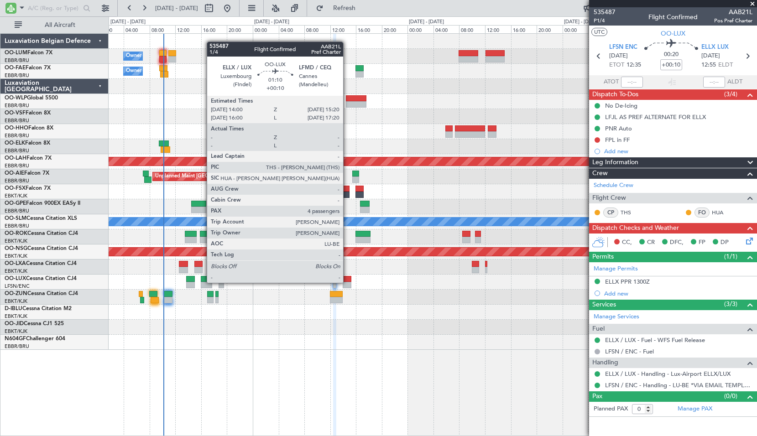
click at [347, 282] on div at bounding box center [347, 285] width 9 height 6
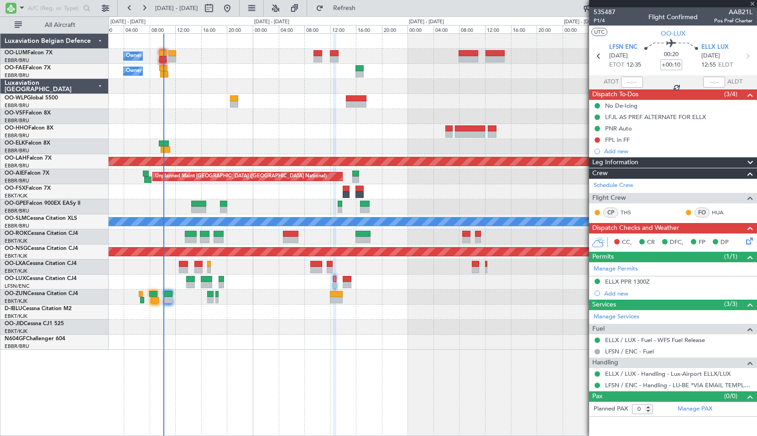
type input "4"
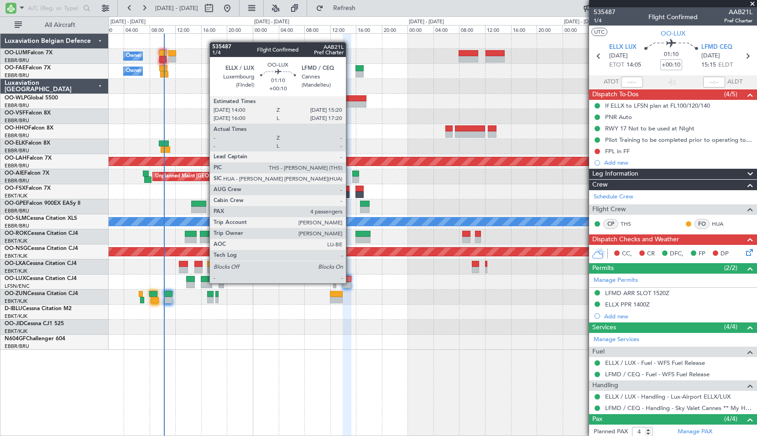
click at [350, 283] on div at bounding box center [347, 285] width 9 height 6
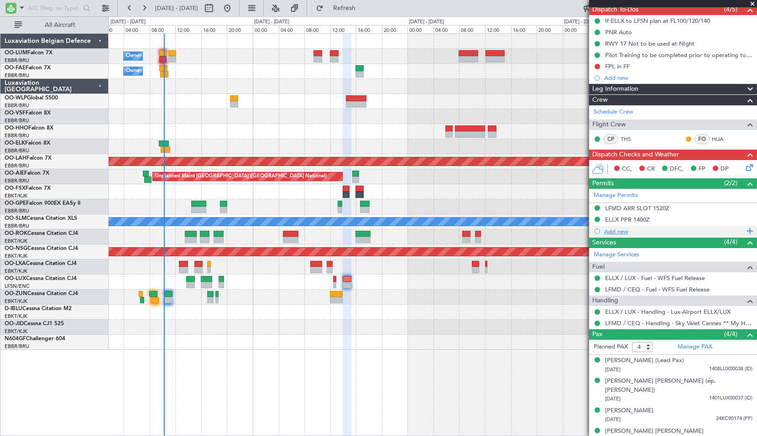
scroll to position [85, 0]
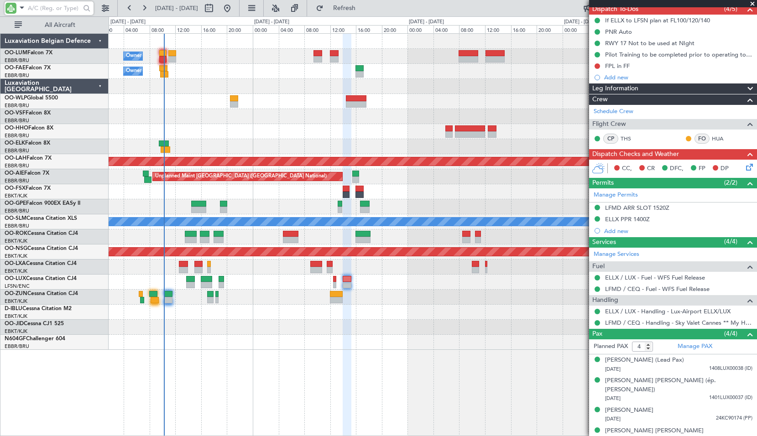
click at [36, 11] on input "text" at bounding box center [54, 8] width 52 height 14
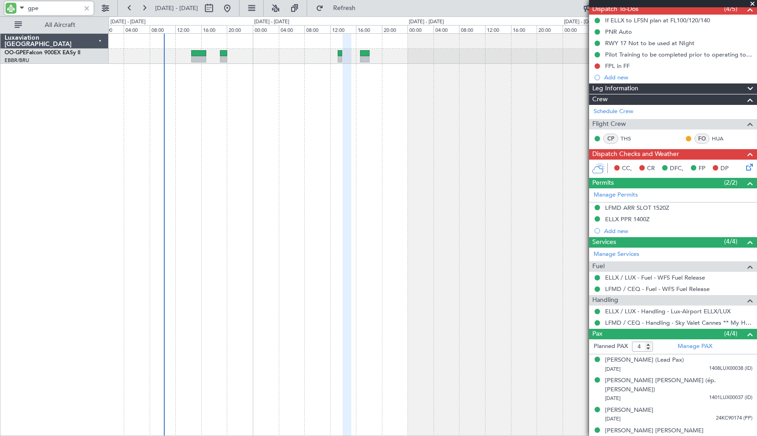
type input "gpe"
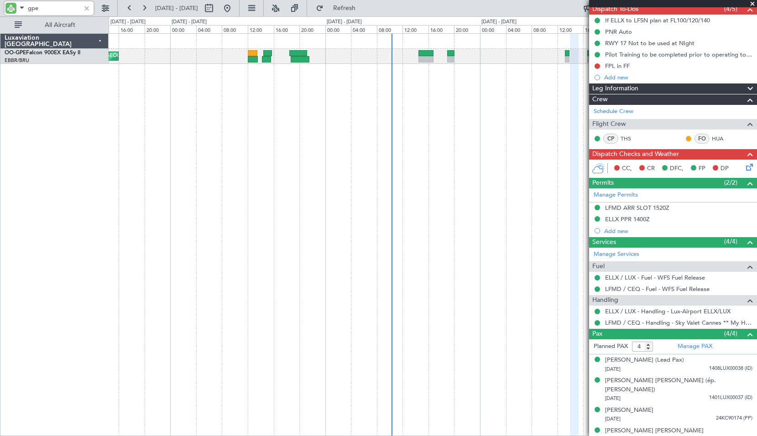
click at [421, 118] on div "Cleaning [GEOGRAPHIC_DATA] ([GEOGRAPHIC_DATA] National)" at bounding box center [433, 234] width 649 height 403
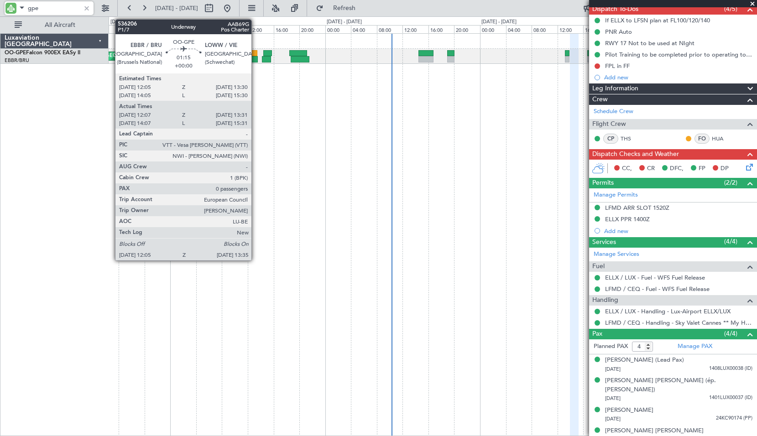
click at [255, 58] on div at bounding box center [253, 59] width 10 height 6
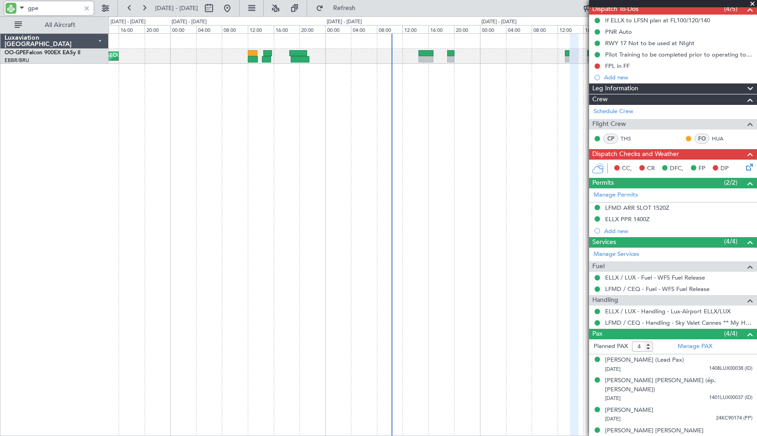
click at [266, 89] on div "Cleaning [GEOGRAPHIC_DATA] ([GEOGRAPHIC_DATA] National)" at bounding box center [433, 234] width 649 height 403
type input "12:12"
type input "13:26"
type input "0"
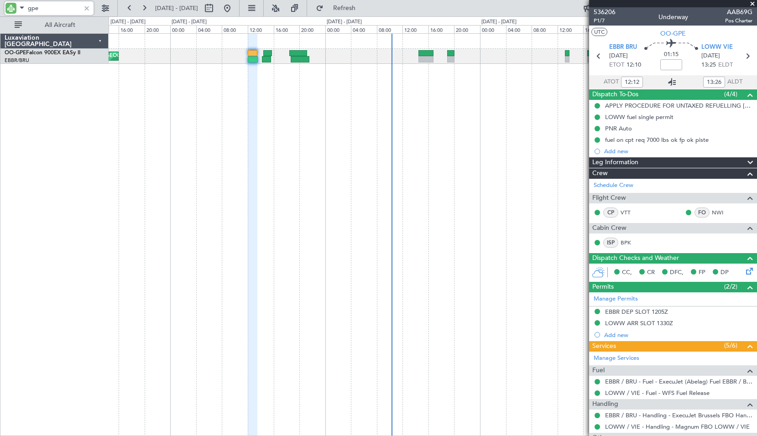
click at [670, 83] on icon at bounding box center [672, 82] width 11 height 11
click at [743, 55] on icon at bounding box center [748, 56] width 12 height 12
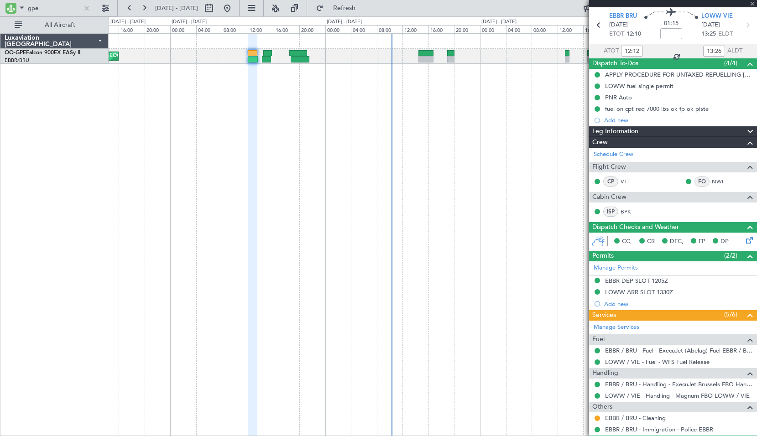
scroll to position [46, 0]
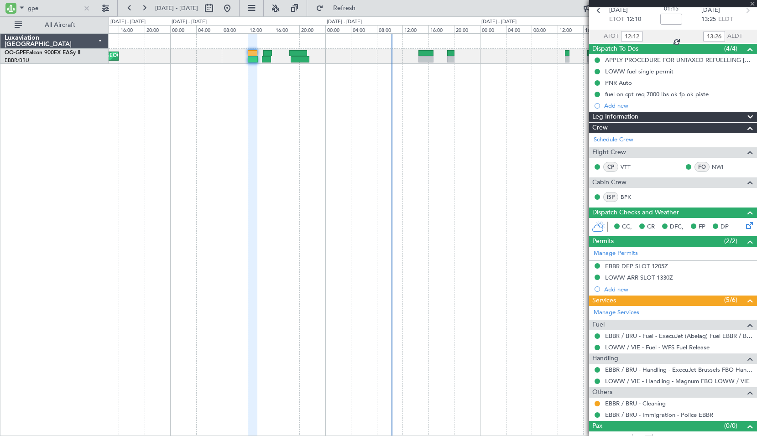
type input "14:24"
type input "15:35"
type input "10"
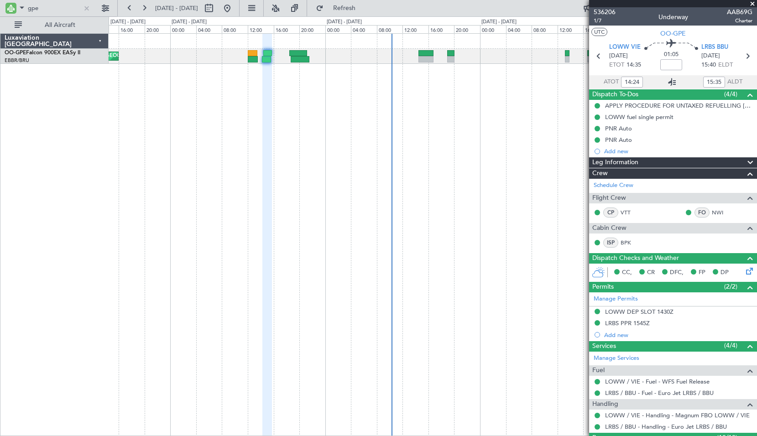
click at [667, 82] on icon at bounding box center [672, 82] width 11 height 11
click at [742, 53] on icon at bounding box center [748, 56] width 12 height 12
type input "18:54"
type input "21:29"
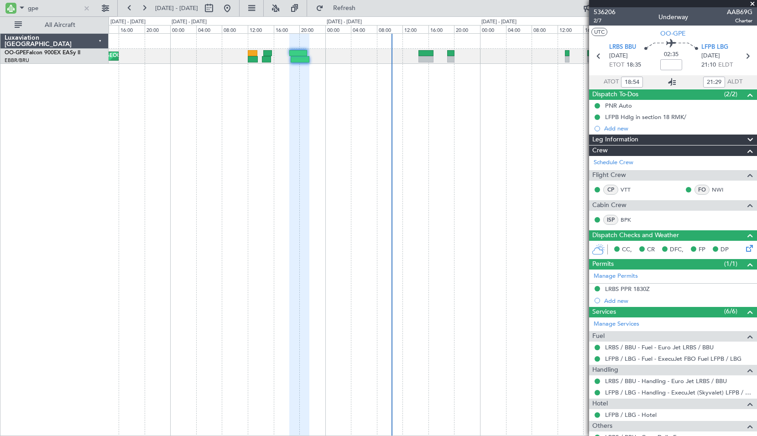
click at [668, 80] on icon at bounding box center [672, 82] width 11 height 11
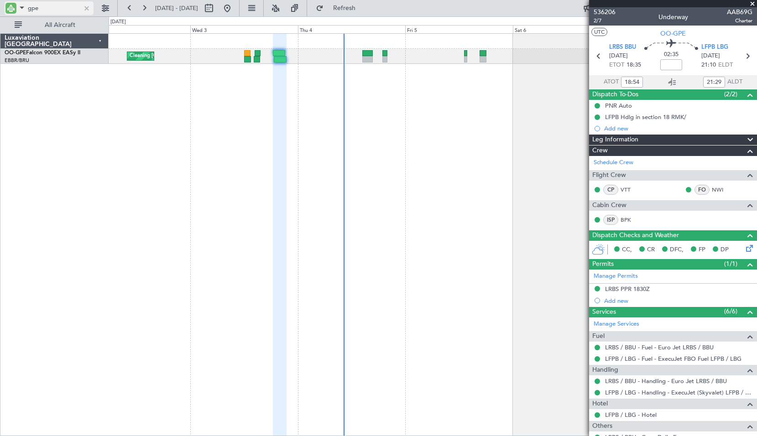
click at [87, 8] on div at bounding box center [87, 8] width 10 height 10
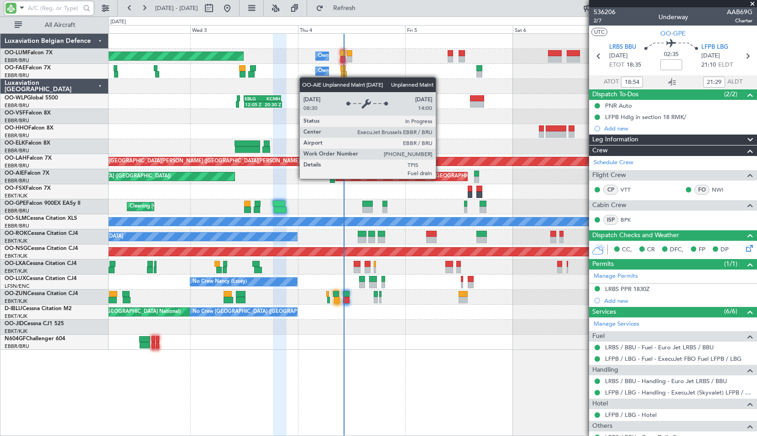
type input "21:54"
type input "23:29"
type input "18:54"
type input "21:29"
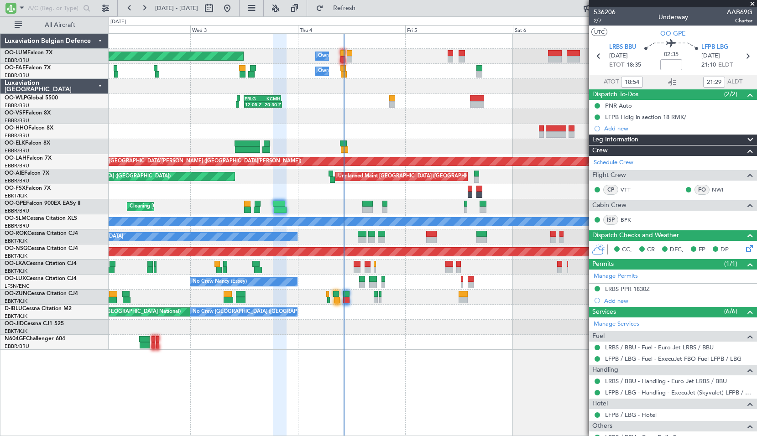
click at [753, 4] on span at bounding box center [752, 4] width 9 height 8
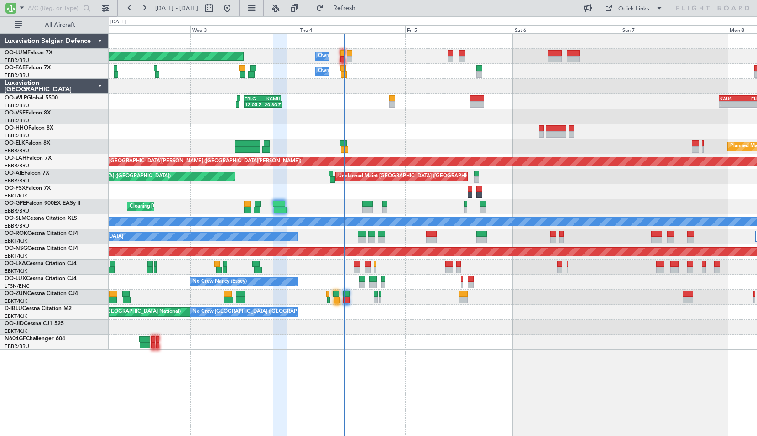
type input "0"
